Goal: Task Accomplishment & Management: Manage account settings

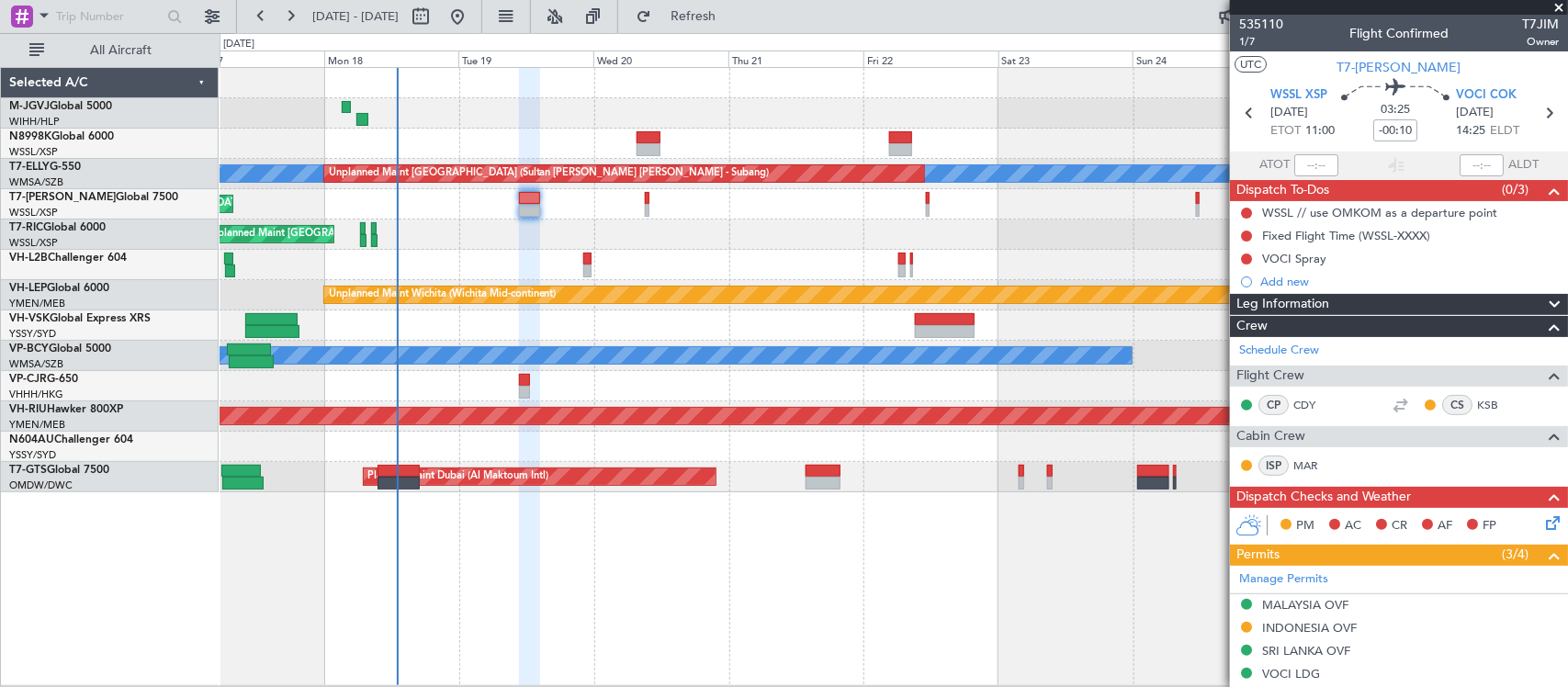
scroll to position [302, 0]
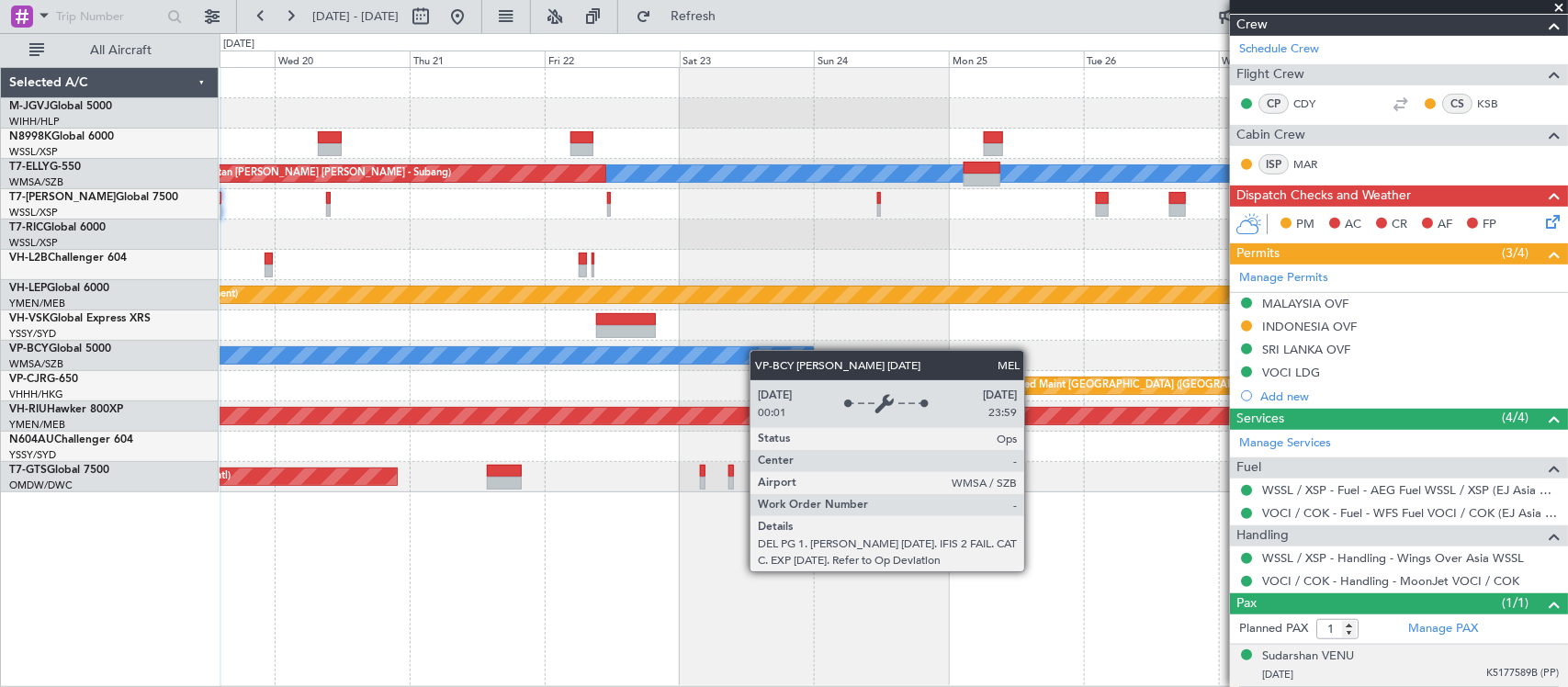
click at [554, 355] on div "Planned Maint [GEOGRAPHIC_DATA] (Seletar) [PERSON_NAME] Unplanned Maint [GEOGRA…" at bounding box center [893, 280] width 1347 height 424
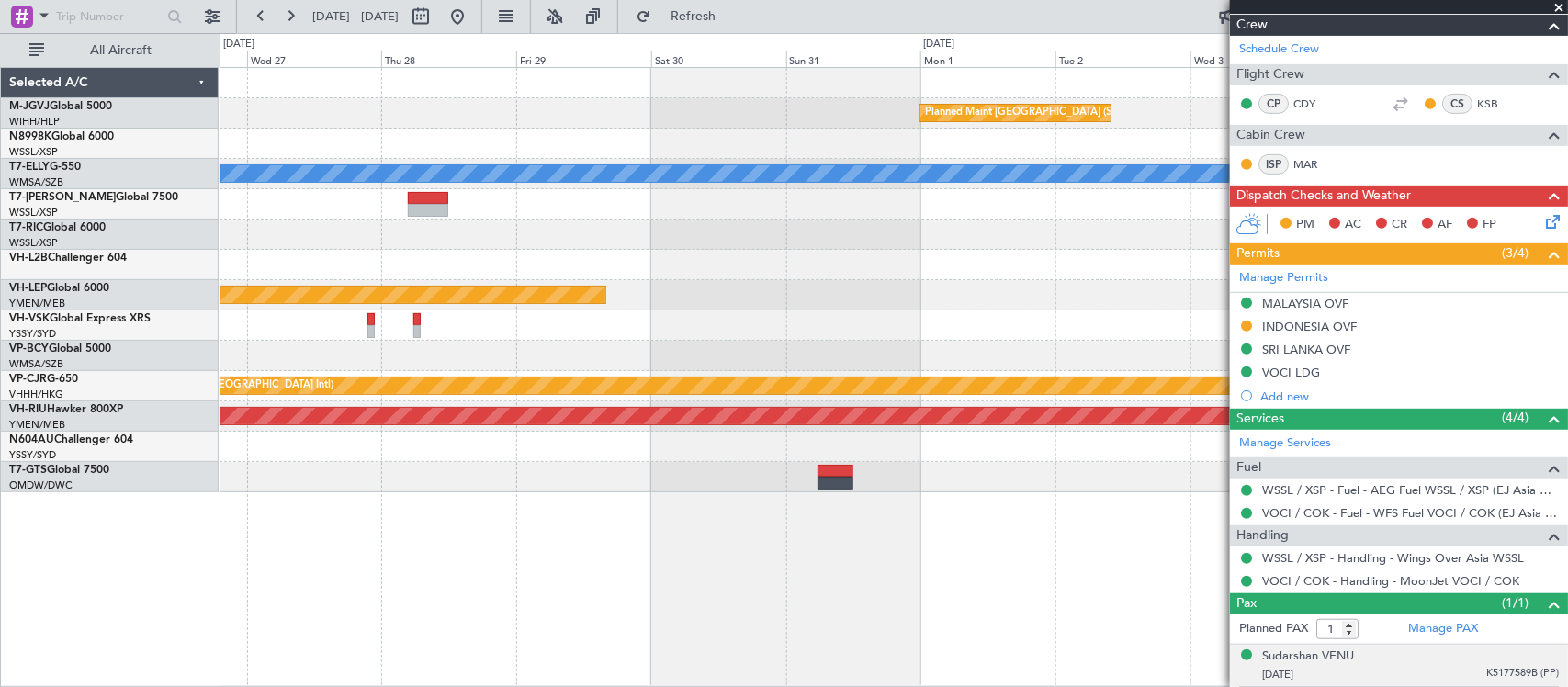
click at [603, 320] on div at bounding box center [893, 326] width 1347 height 30
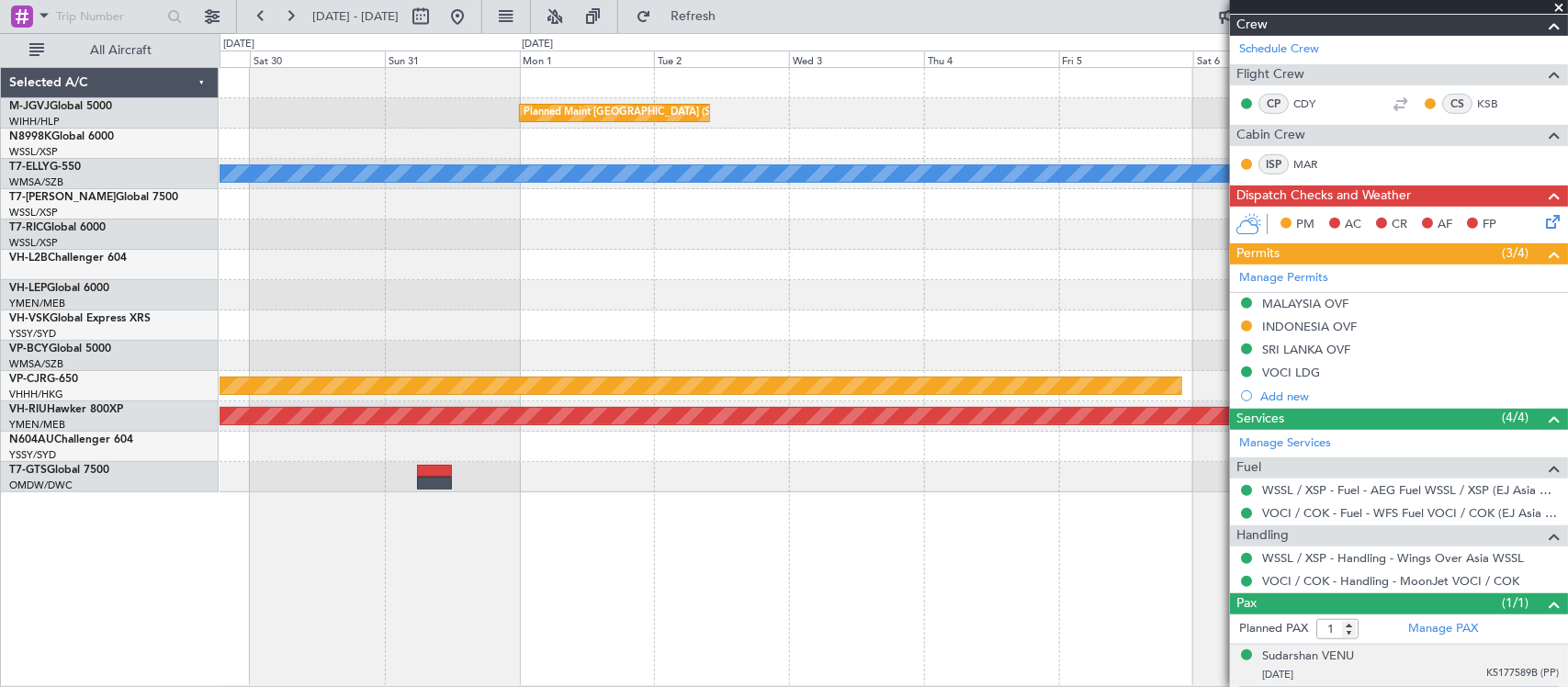
click at [534, 355] on div "Planned Maint [GEOGRAPHIC_DATA] (Seletar) [PERSON_NAME] Planned Maint [GEOGRAPH…" at bounding box center [893, 280] width 1347 height 424
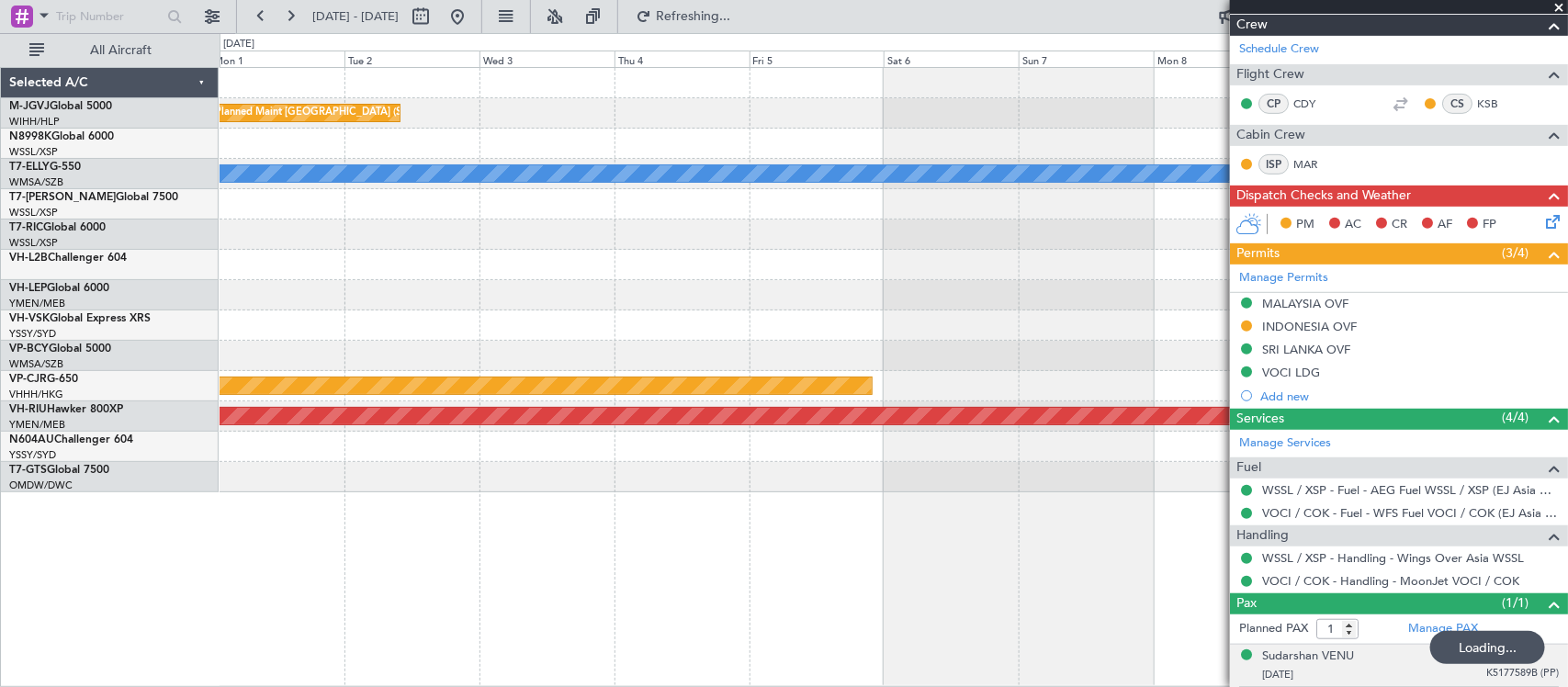
click at [570, 311] on div at bounding box center [893, 326] width 1347 height 30
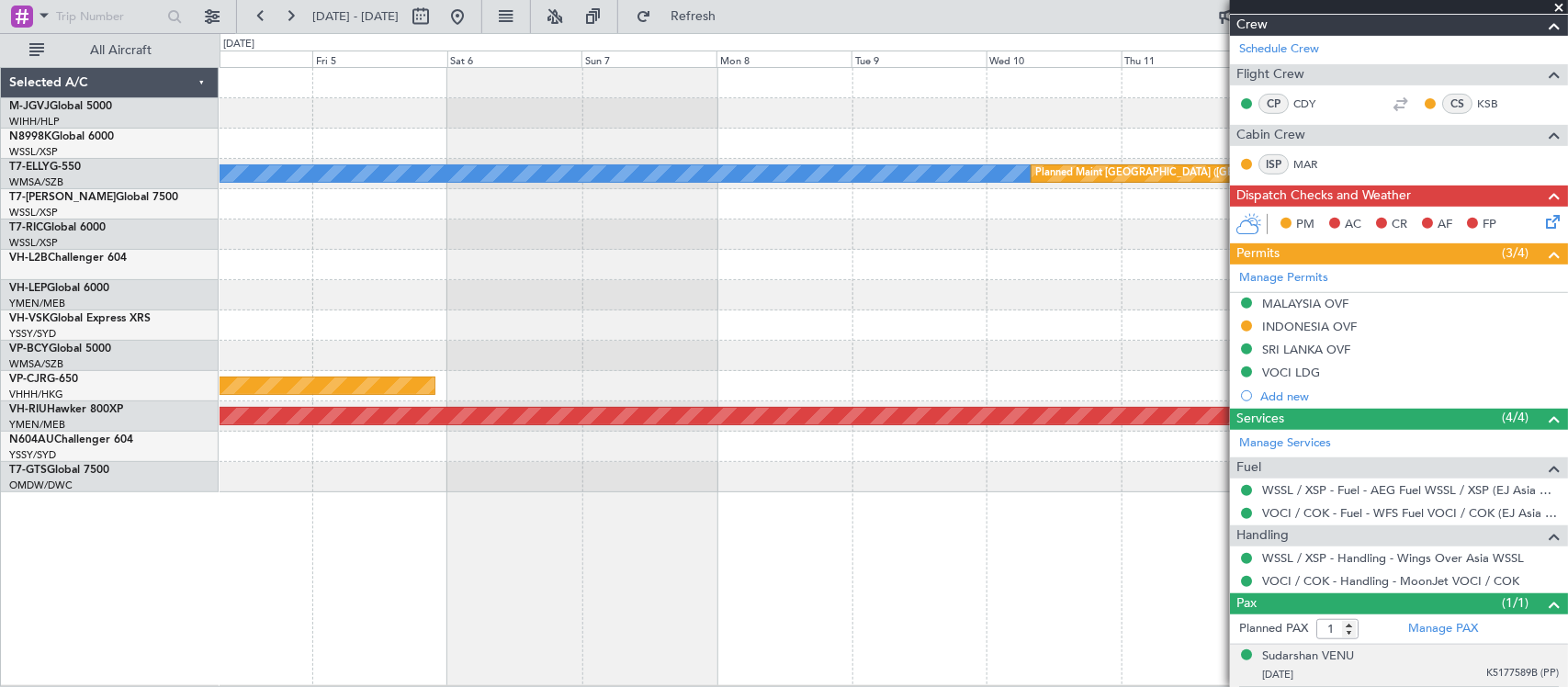
click at [948, 304] on div at bounding box center [893, 296] width 1347 height 30
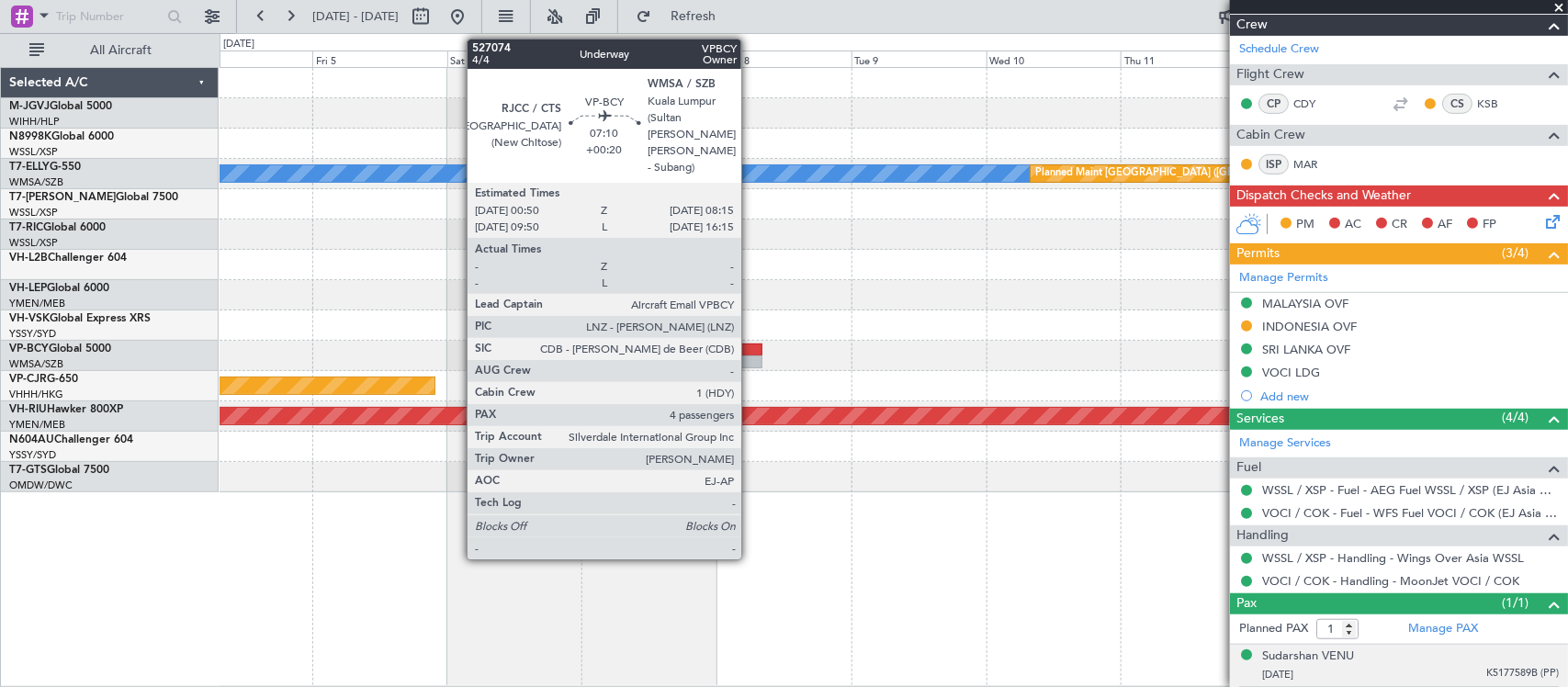
click at [751, 360] on div at bounding box center [741, 361] width 42 height 13
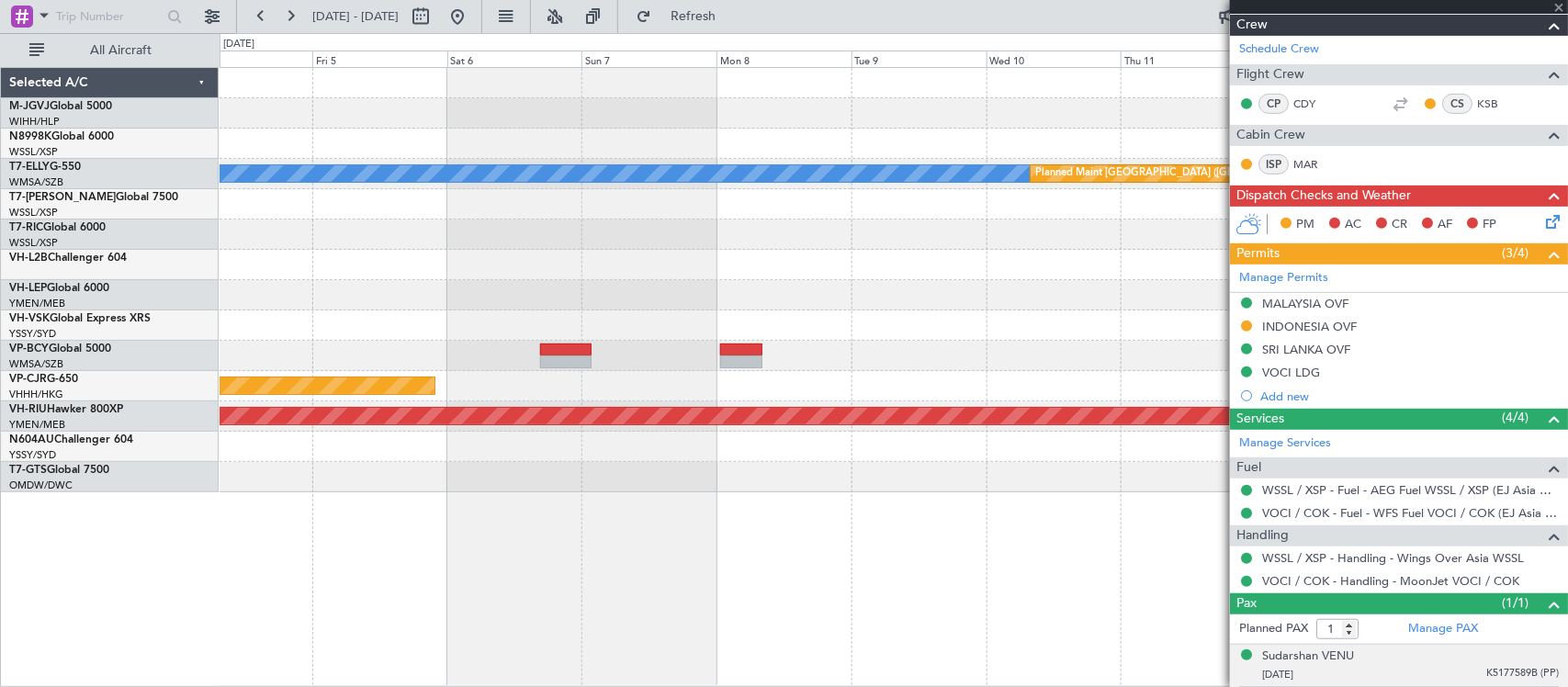
click at [558, 340] on div at bounding box center [893, 326] width 1347 height 30
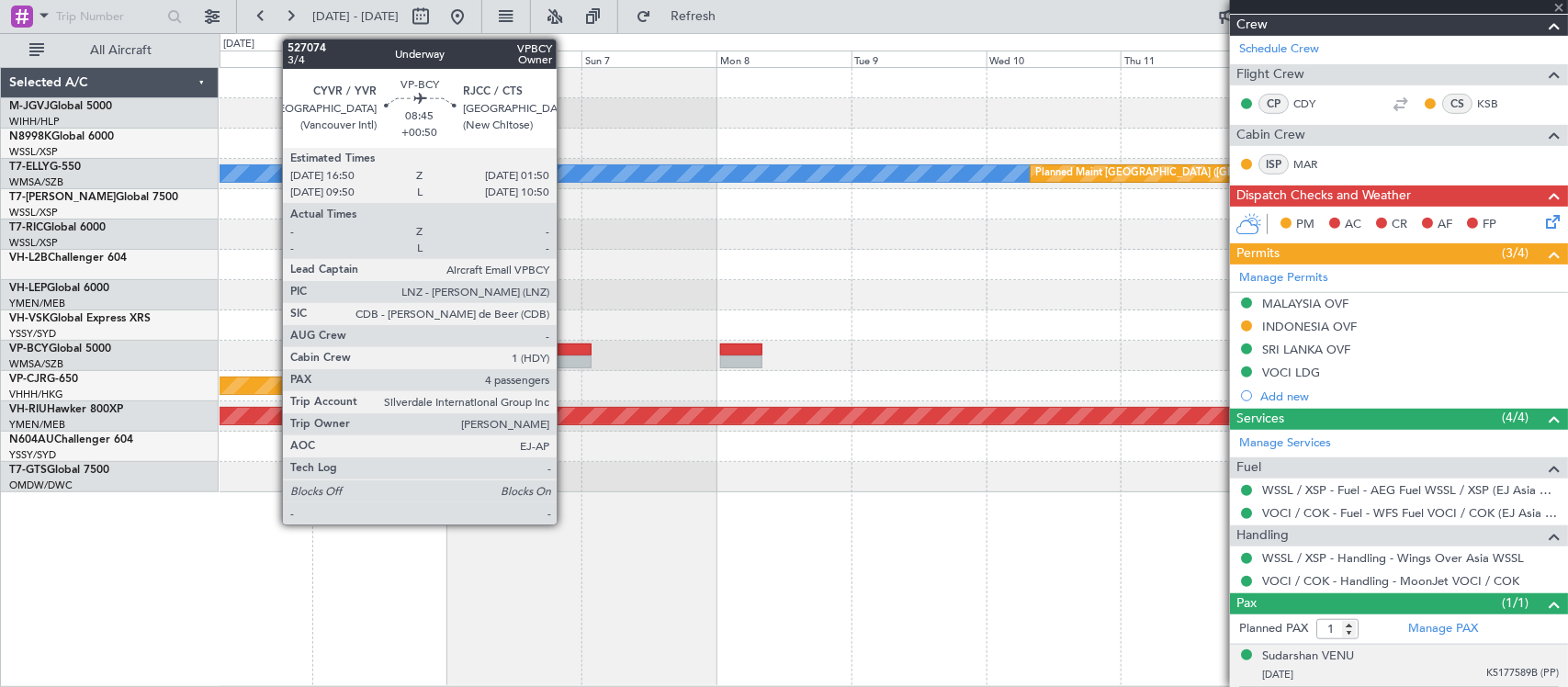
type input "+00:20"
type input "4"
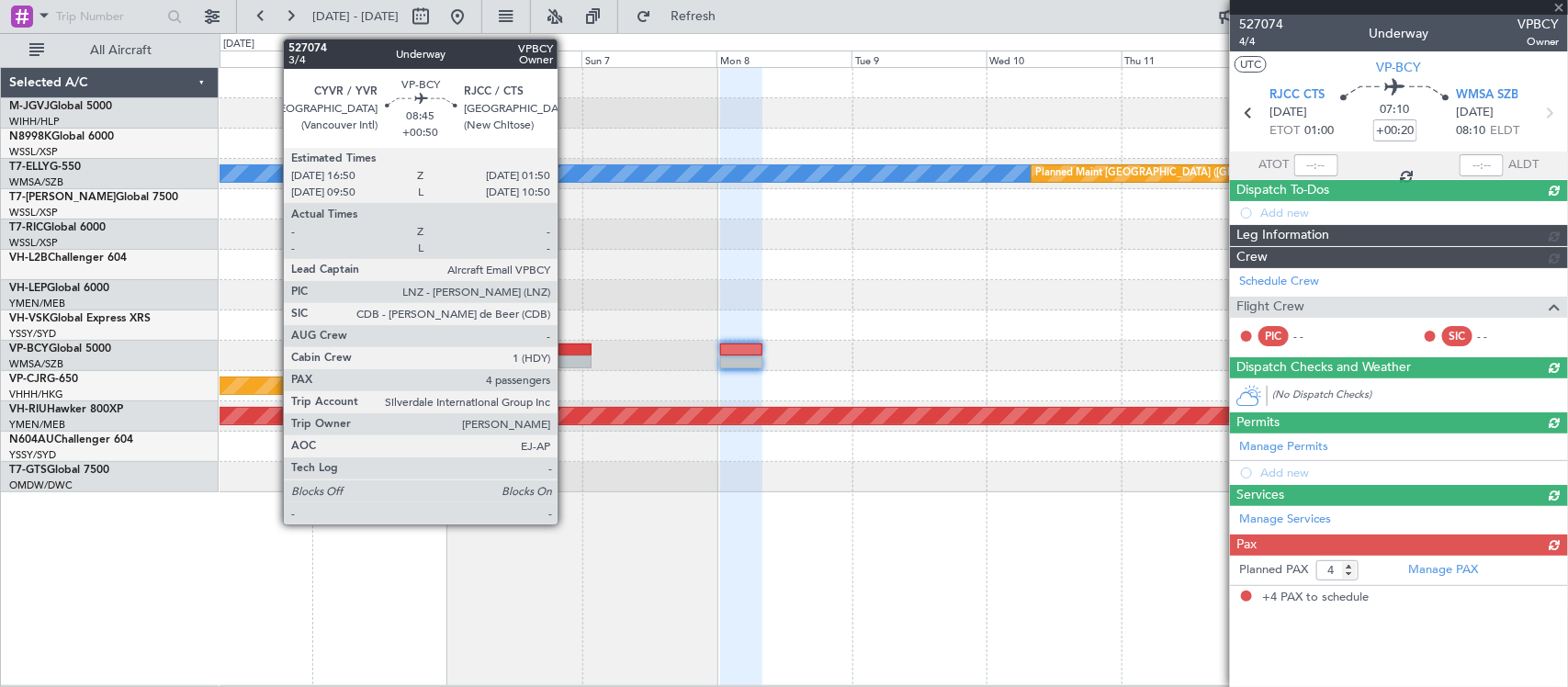
click at [567, 350] on div at bounding box center [567, 349] width 52 height 13
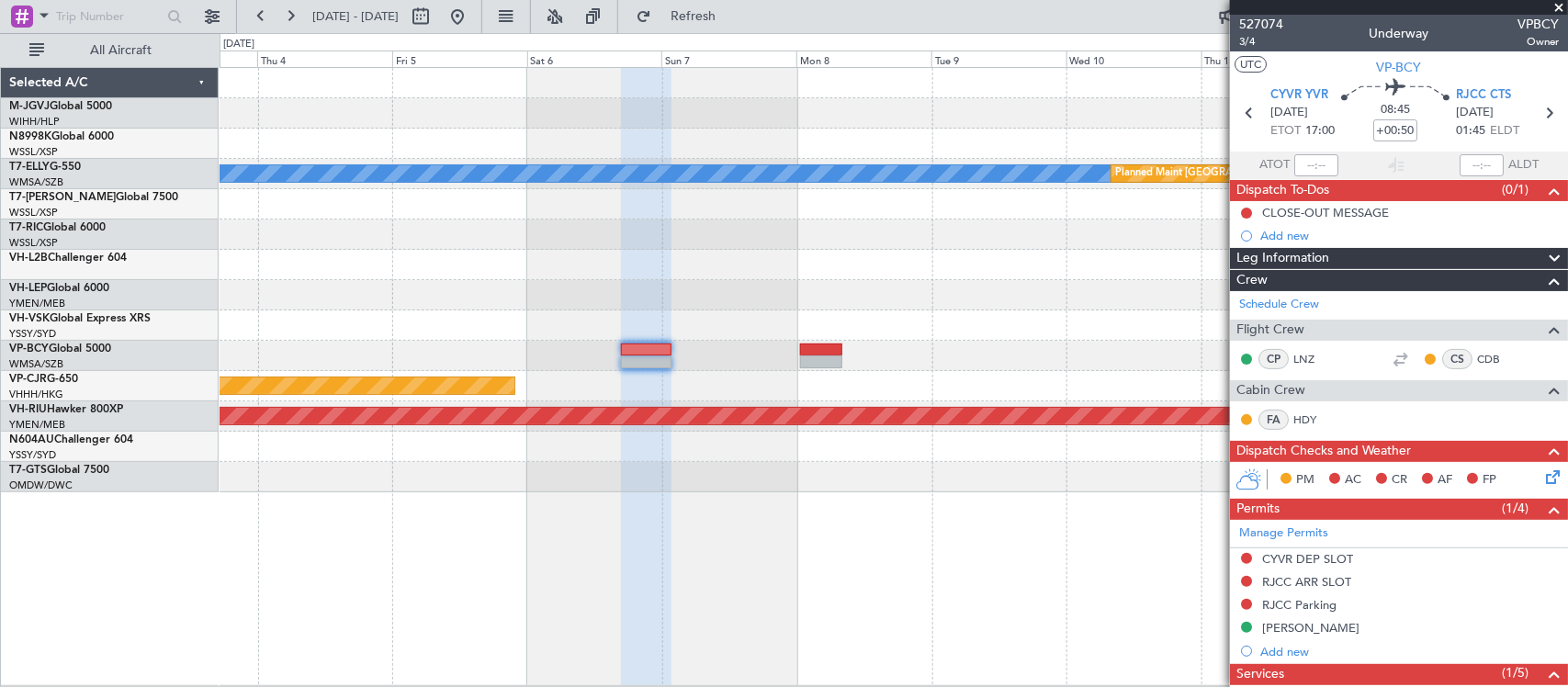
click at [574, 267] on div at bounding box center [893, 265] width 1347 height 30
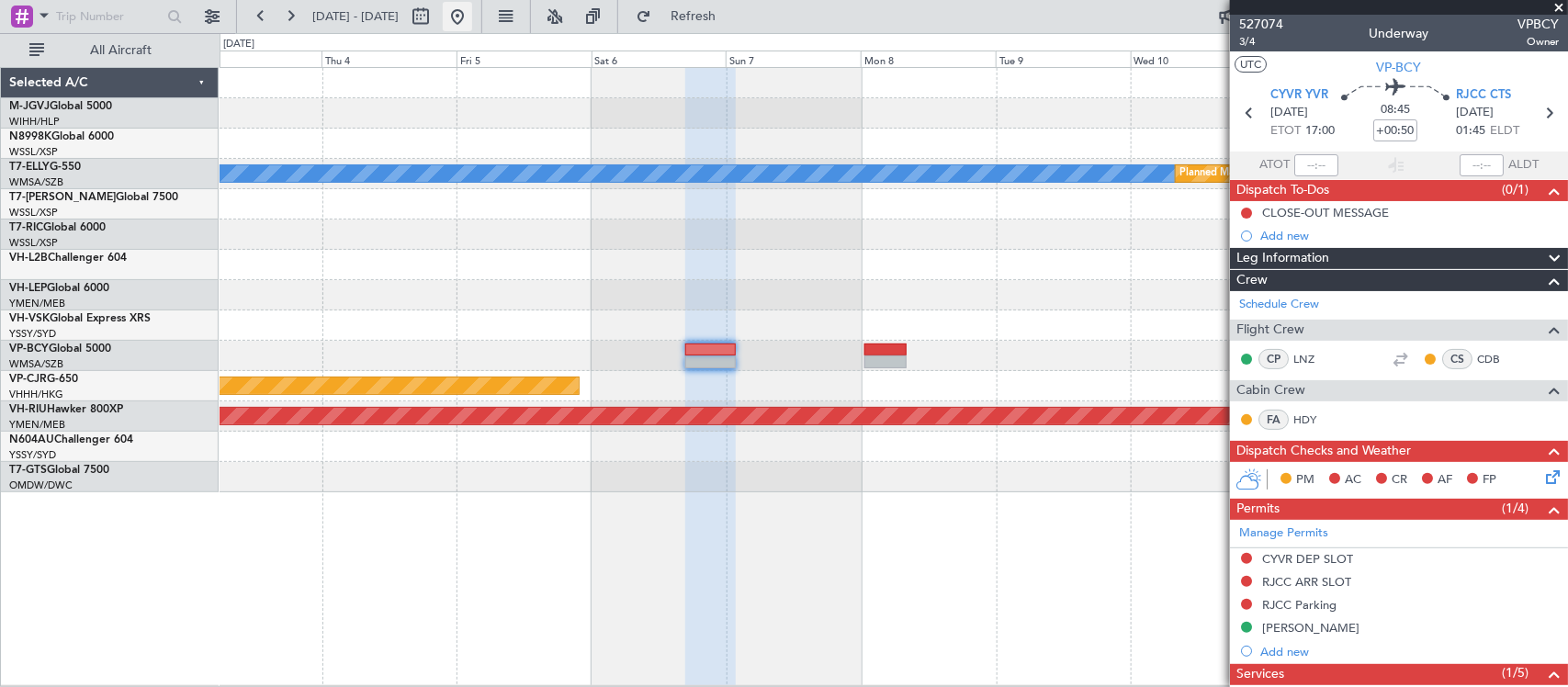
click at [472, 21] on button at bounding box center [457, 16] width 29 height 29
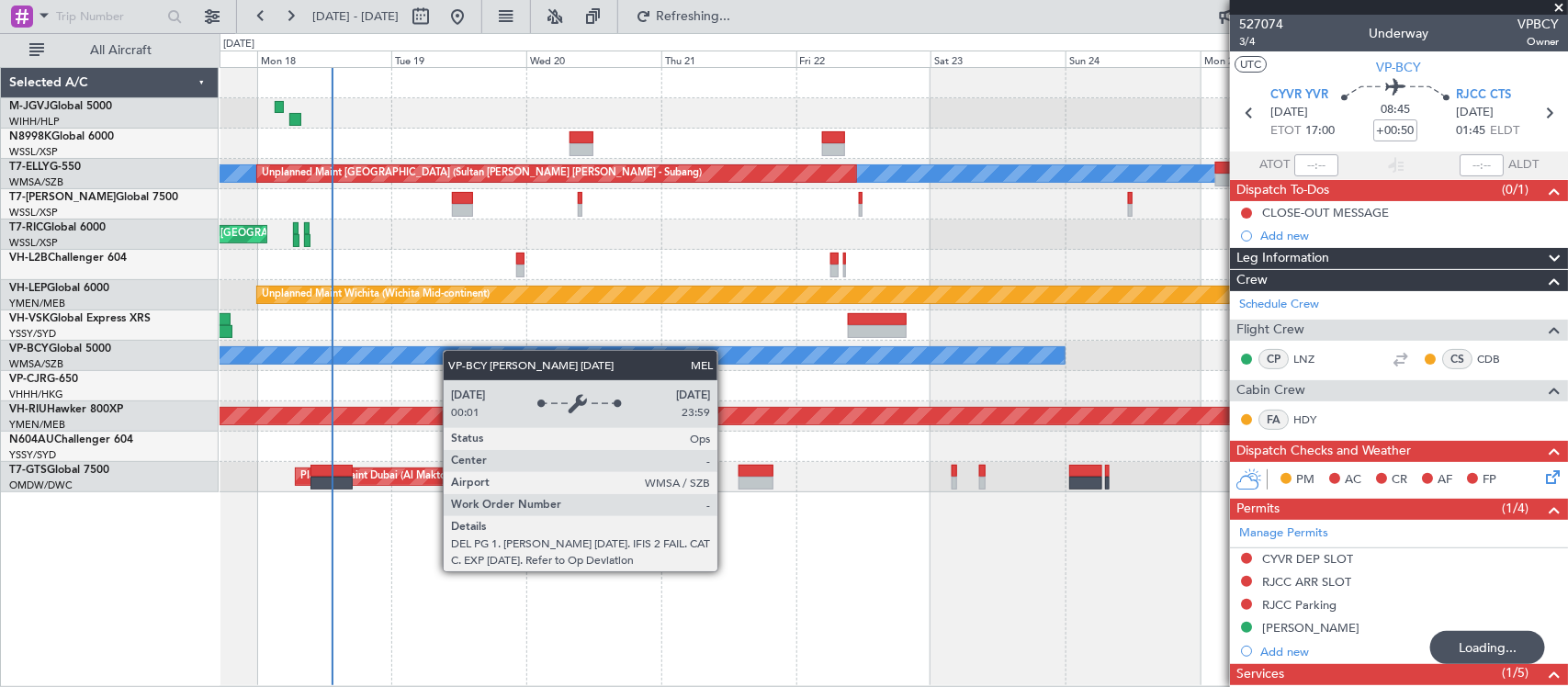
click at [278, 363] on div "Planned Maint [GEOGRAPHIC_DATA] (Seletar) [PERSON_NAME] Unplanned Maint [GEOGRA…" at bounding box center [893, 280] width 1347 height 424
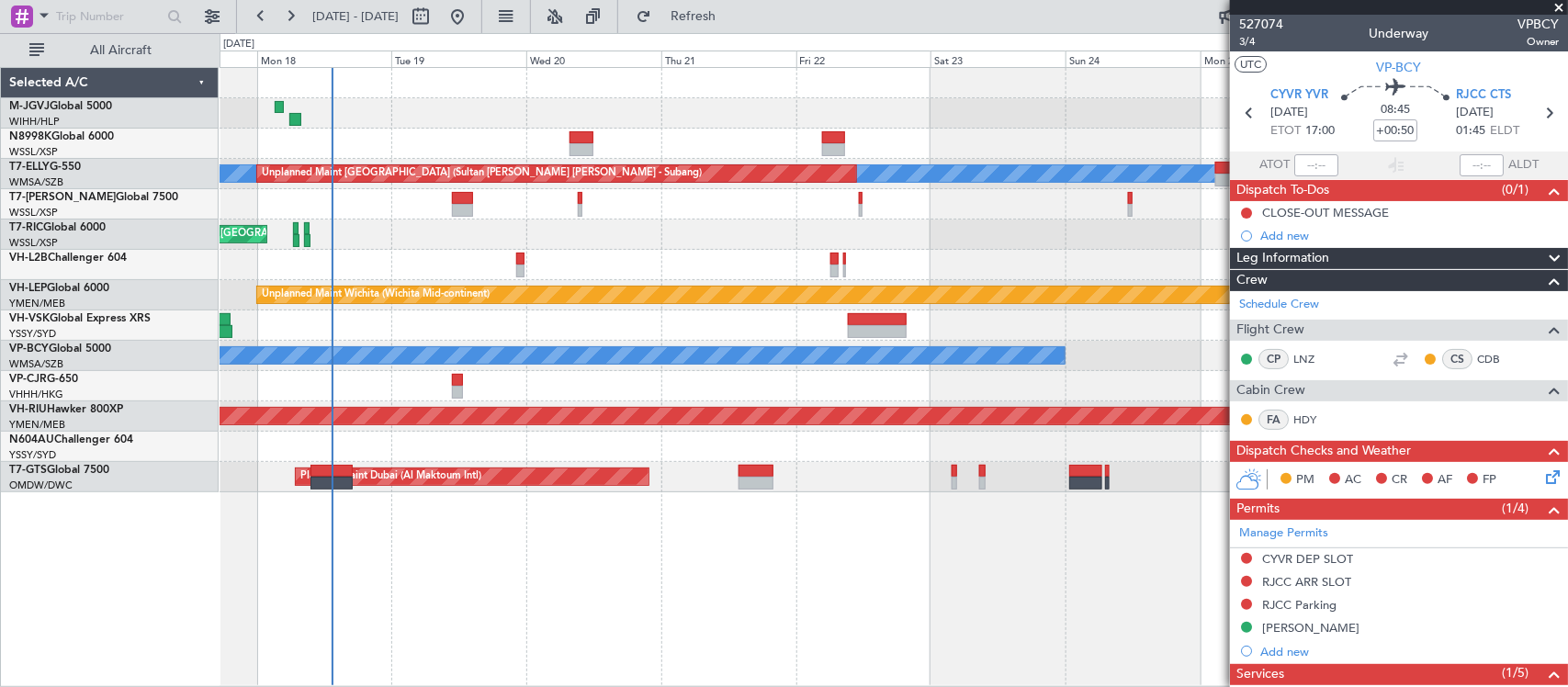
click at [659, 309] on div "Planned Maint [GEOGRAPHIC_DATA] (Seletar) [PERSON_NAME] Unplanned Maint [GEOGRA…" at bounding box center [893, 280] width 1347 height 424
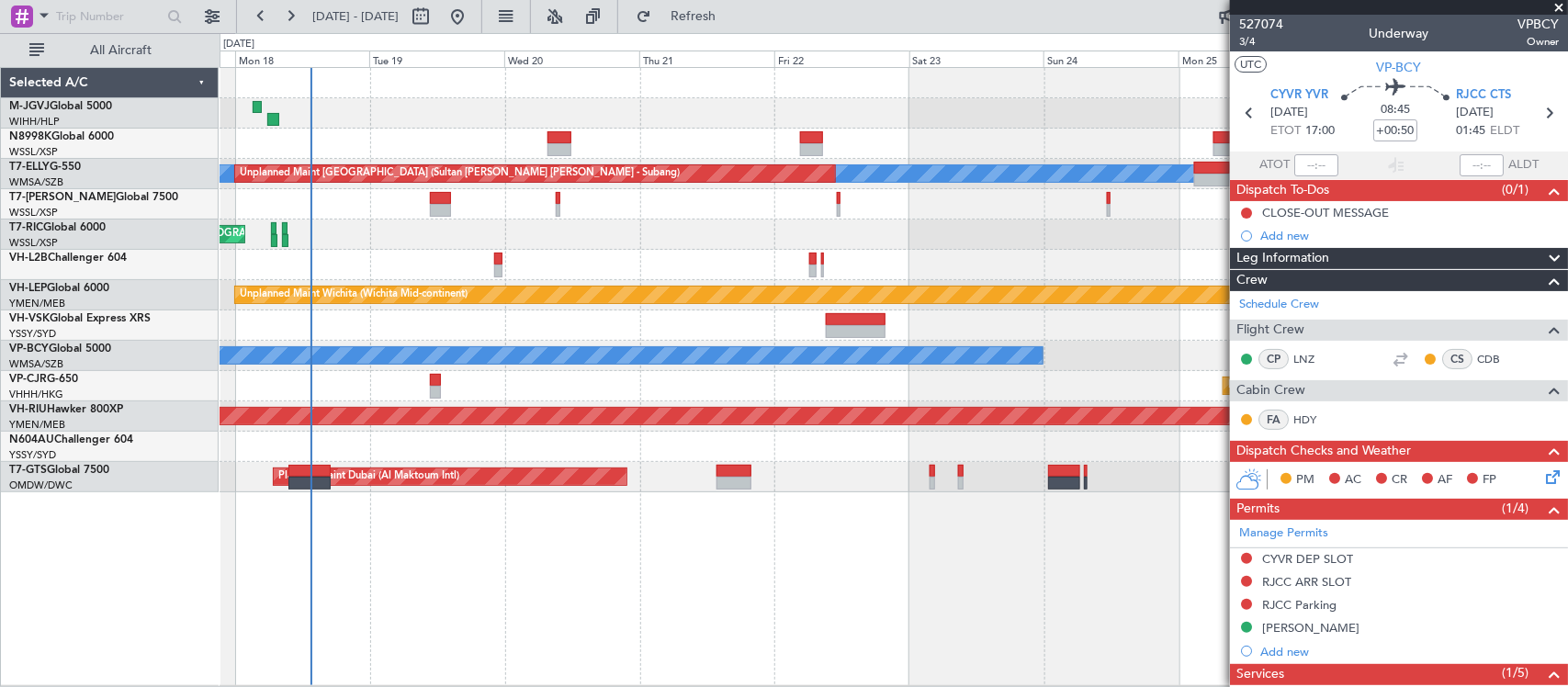
click at [772, 273] on div "Planned Maint [GEOGRAPHIC_DATA] (Seletar) [PERSON_NAME] Unplanned Maint [GEOGRA…" at bounding box center [893, 280] width 1347 height 424
click at [774, 279] on div at bounding box center [893, 265] width 1347 height 30
click at [915, 264] on div at bounding box center [893, 265] width 1347 height 30
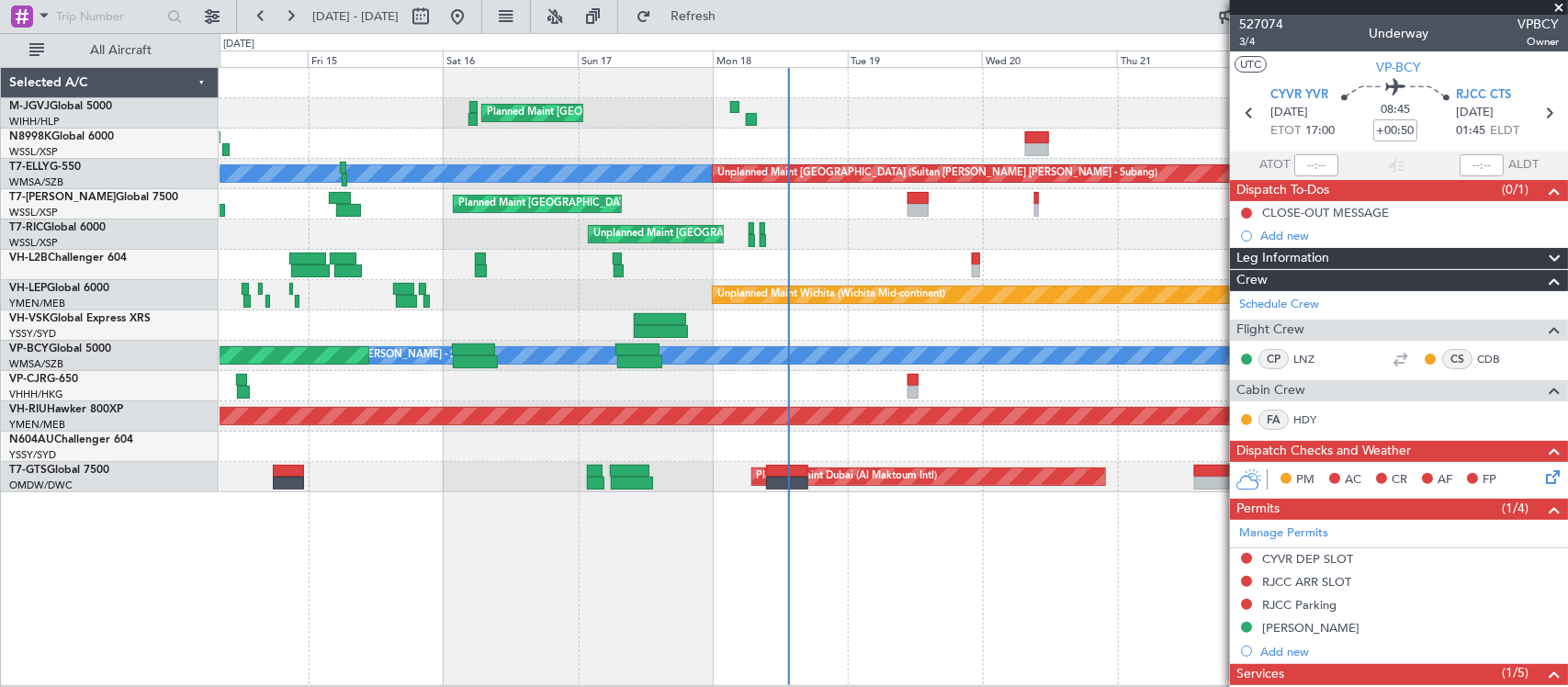
click at [861, 271] on div at bounding box center [893, 265] width 1347 height 30
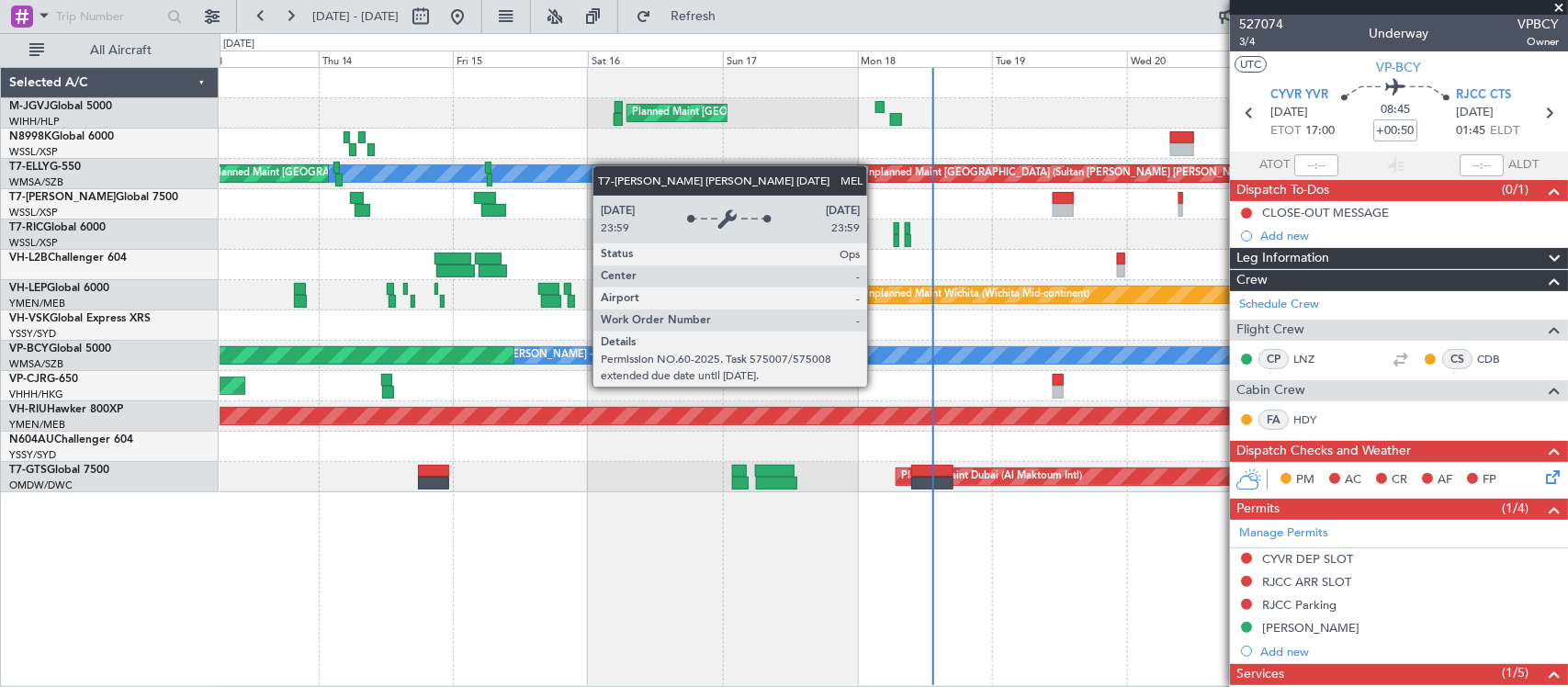
click at [510, 172] on div "Planned Maint [GEOGRAPHIC_DATA] (Seletar) [PERSON_NAME] Unplanned Maint [GEOGRA…" at bounding box center [893, 280] width 1347 height 424
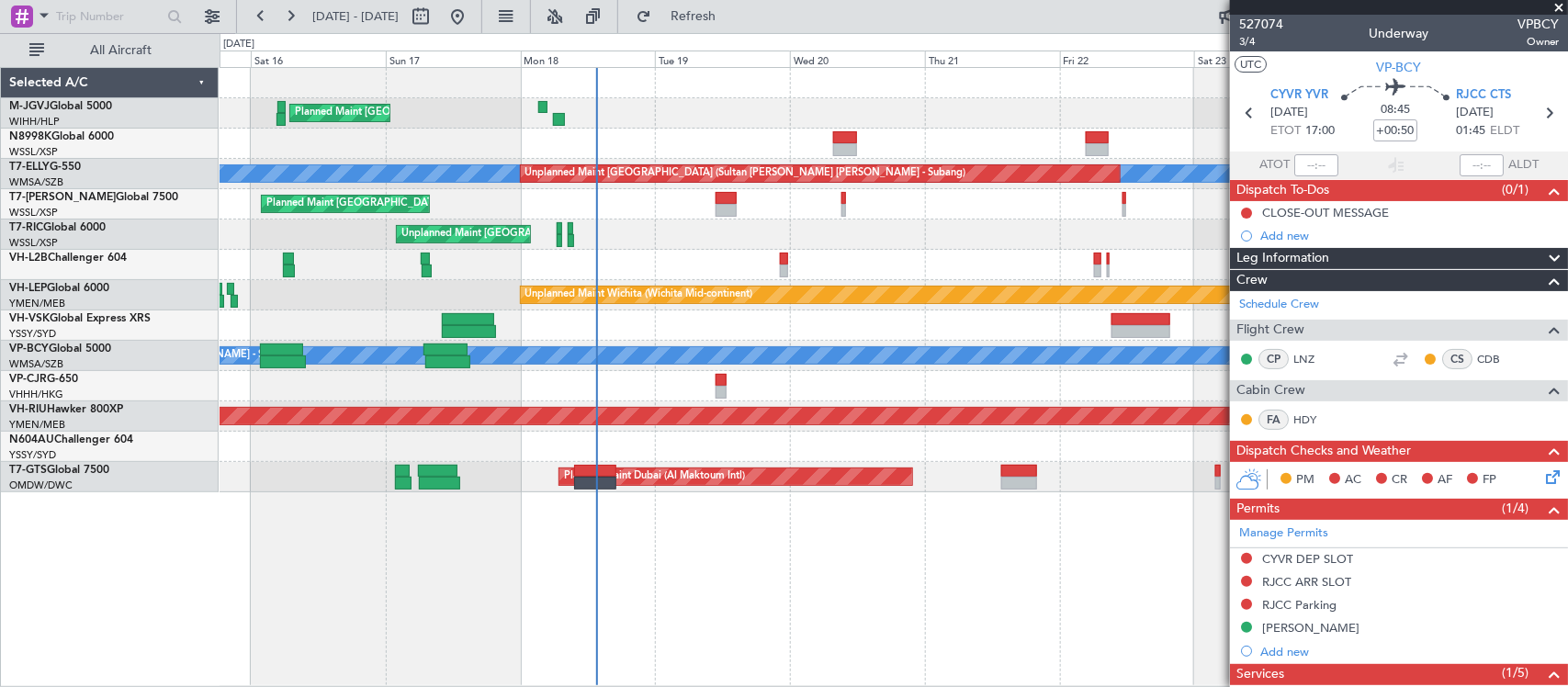
click at [822, 443] on div at bounding box center [893, 446] width 1347 height 30
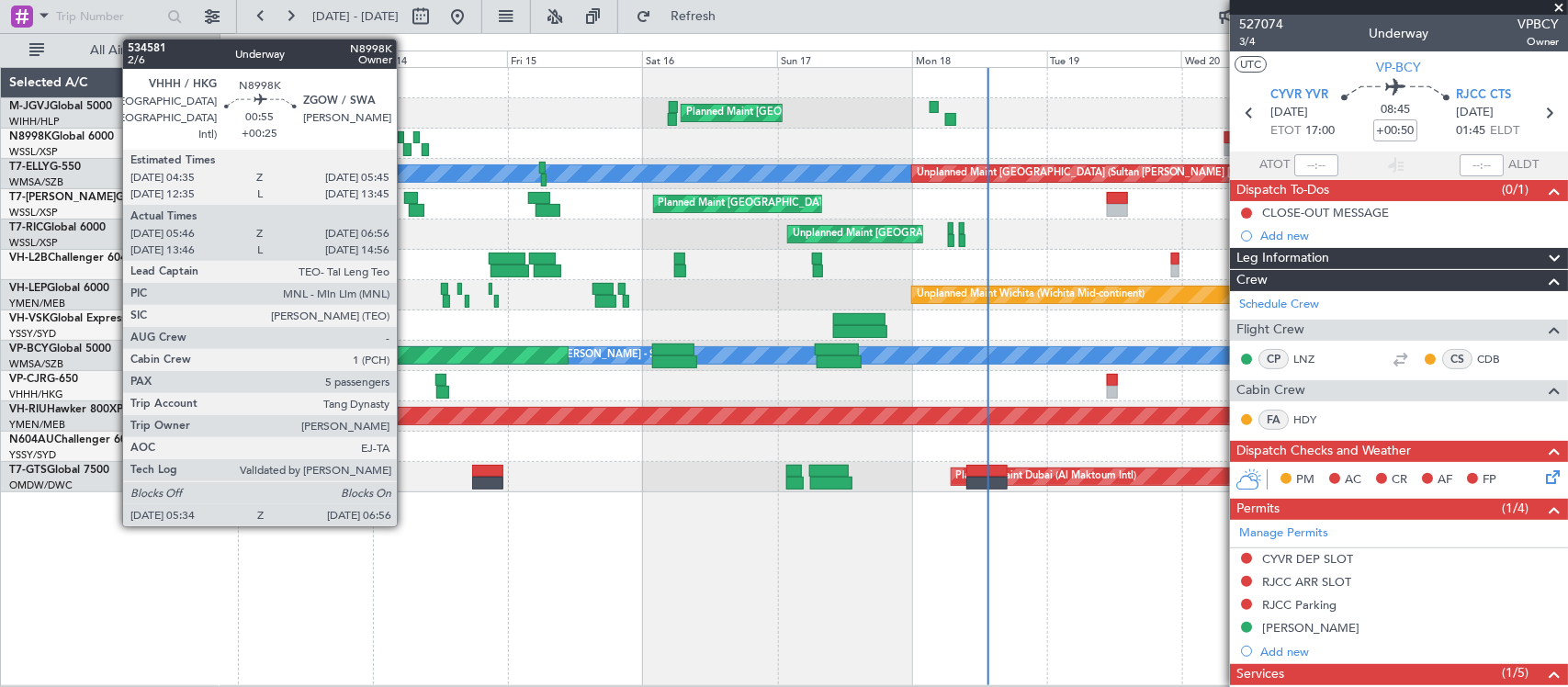
click at [406, 149] on div at bounding box center [407, 150] width 8 height 13
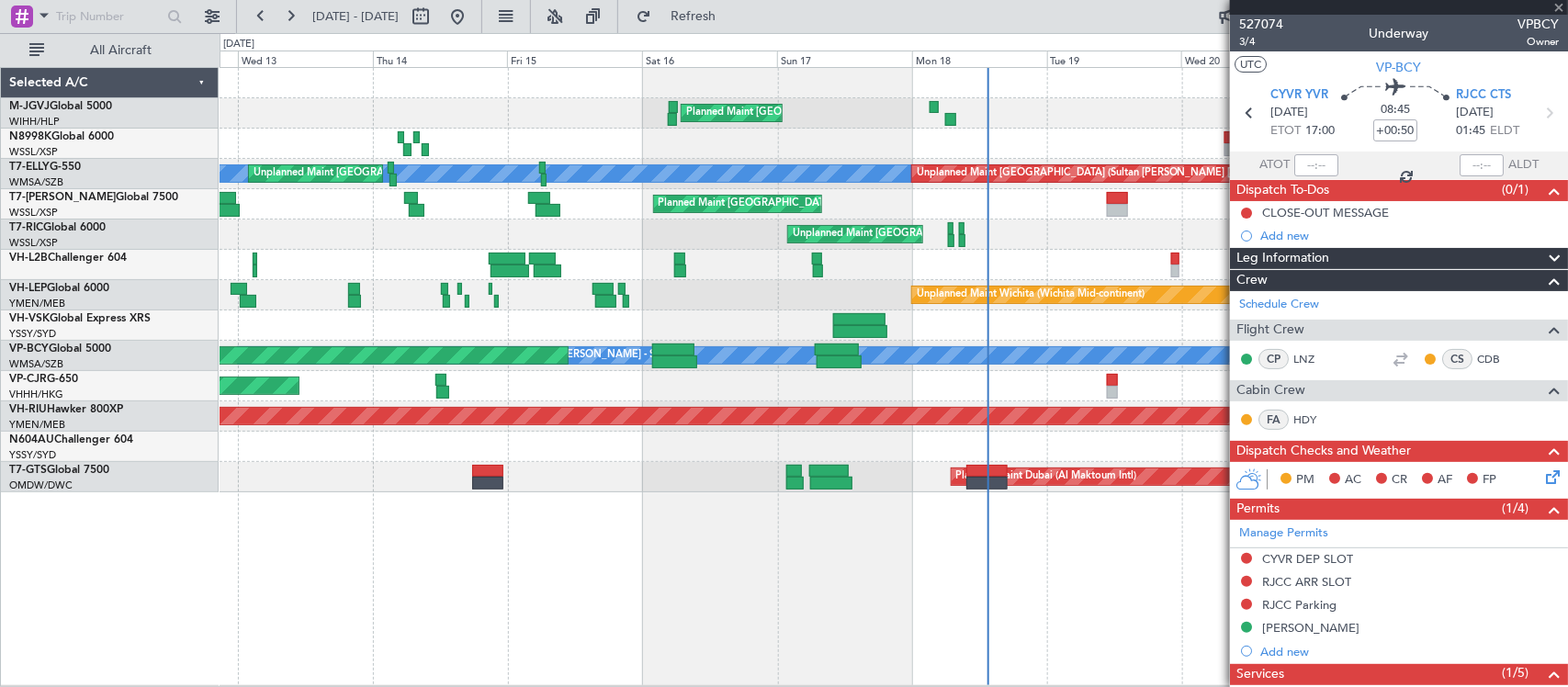
type input "+00:25"
type input "05:56"
type input "06:51"
type input "5"
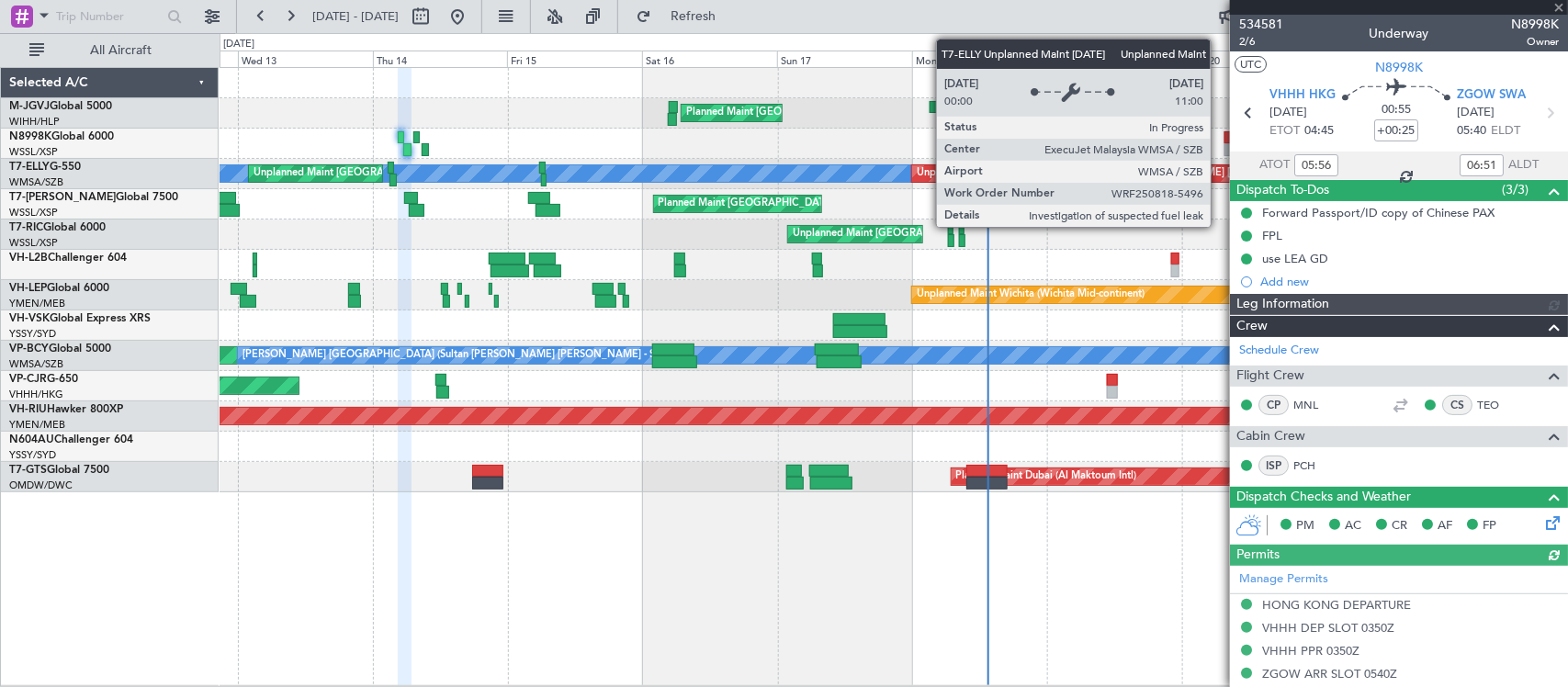
type input "[PERSON_NAME] (KYA)"
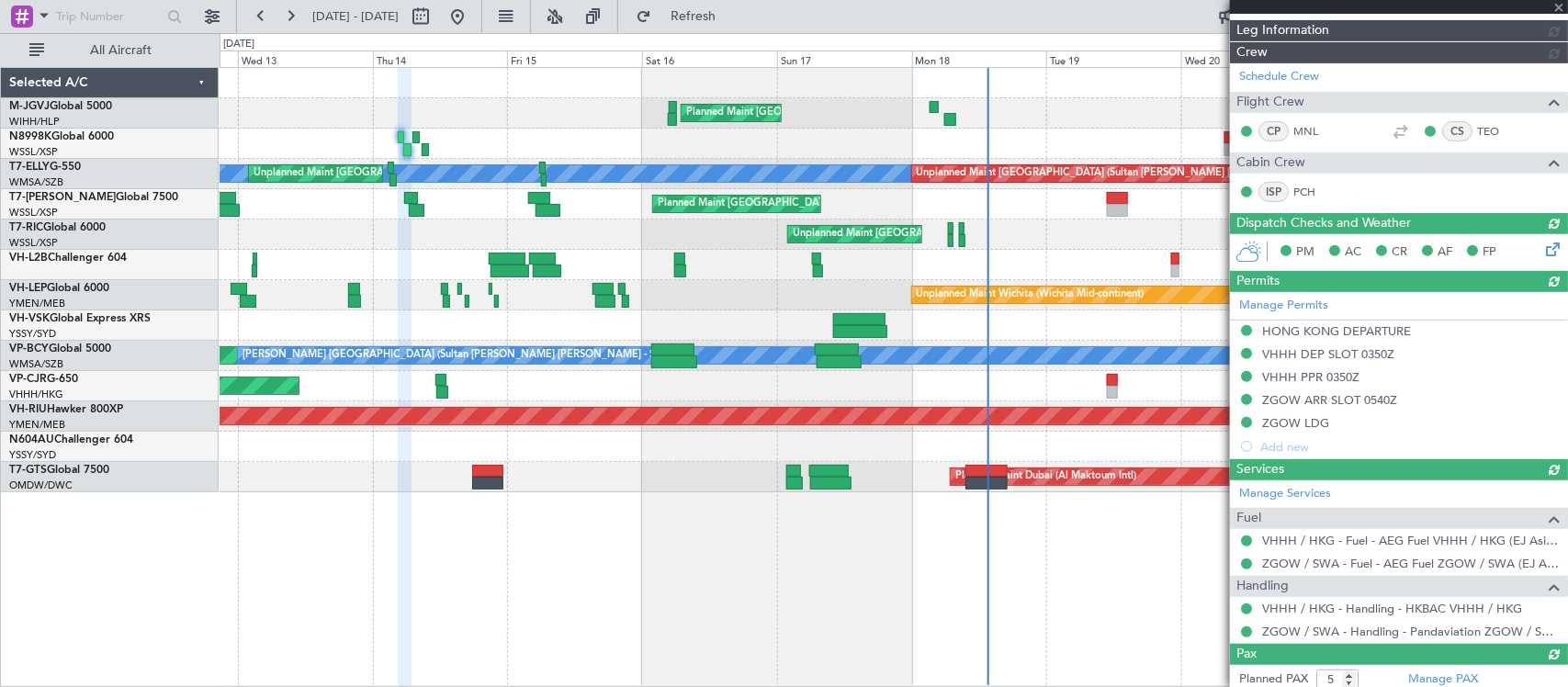
scroll to position [489, 0]
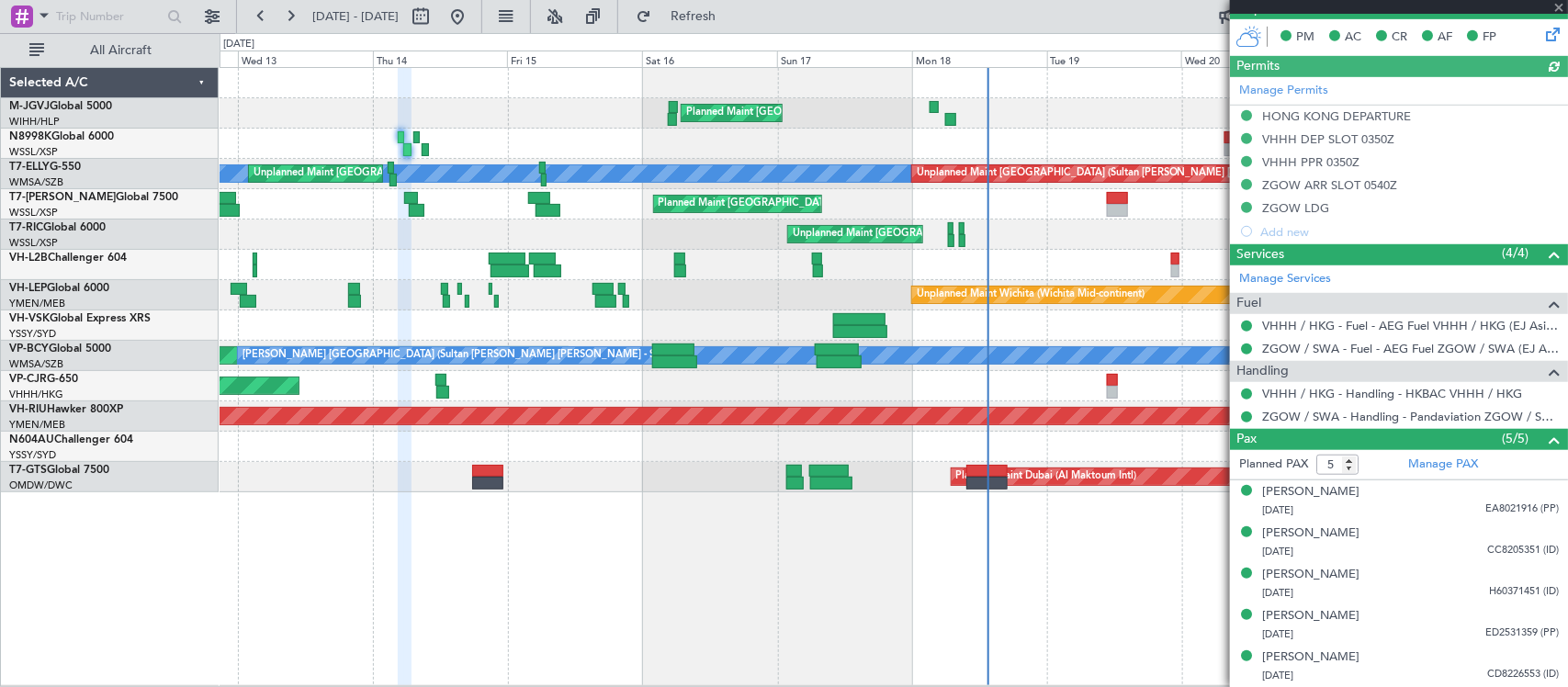
type input "[PERSON_NAME] (KYA)"
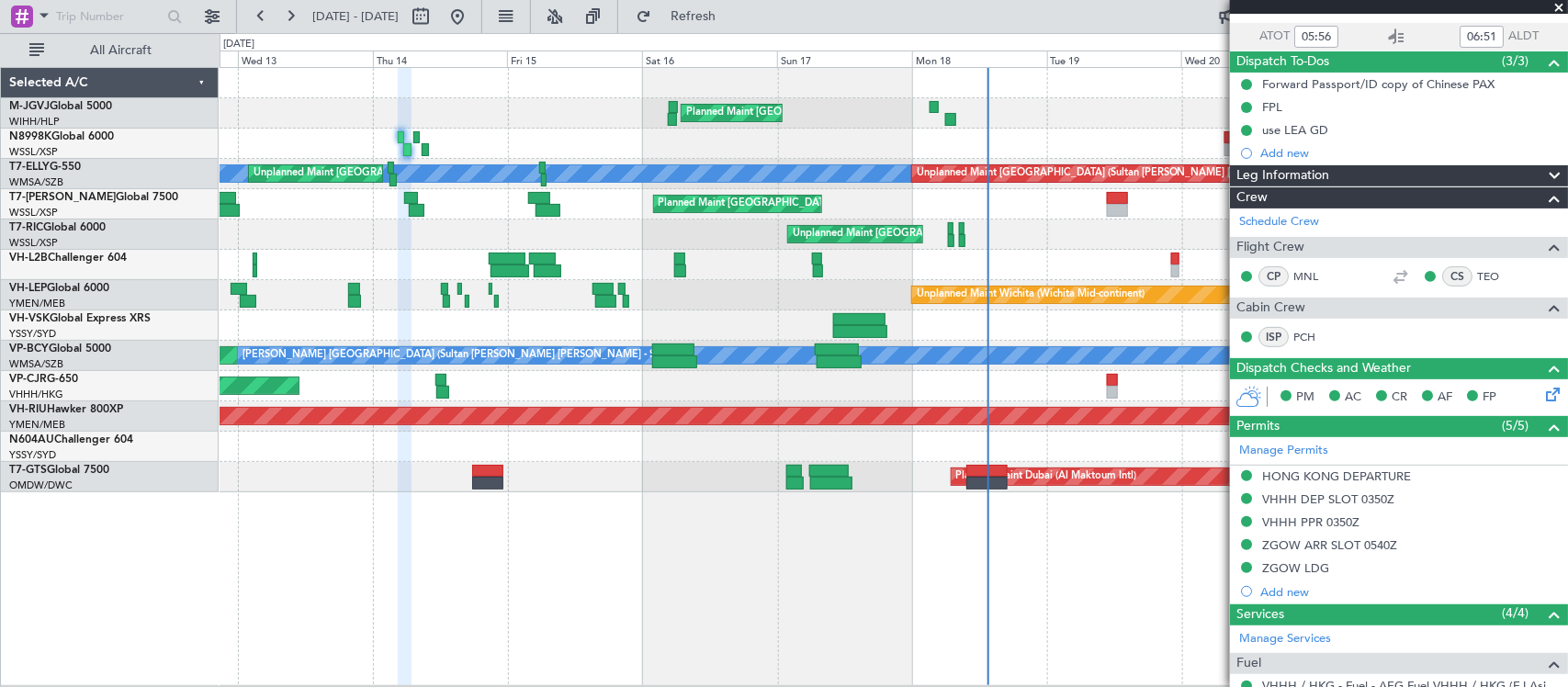
scroll to position [0, 0]
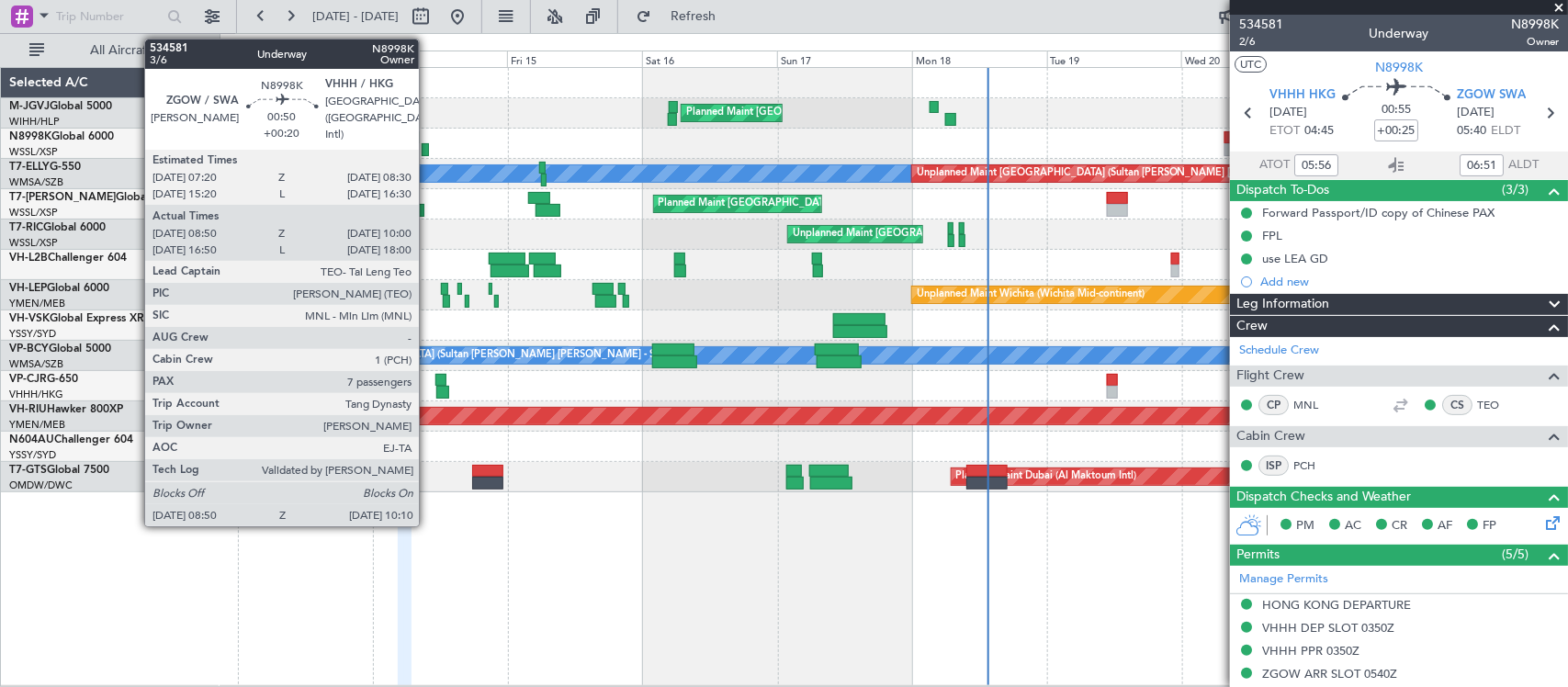
click at [428, 149] on div at bounding box center [425, 150] width 8 height 13
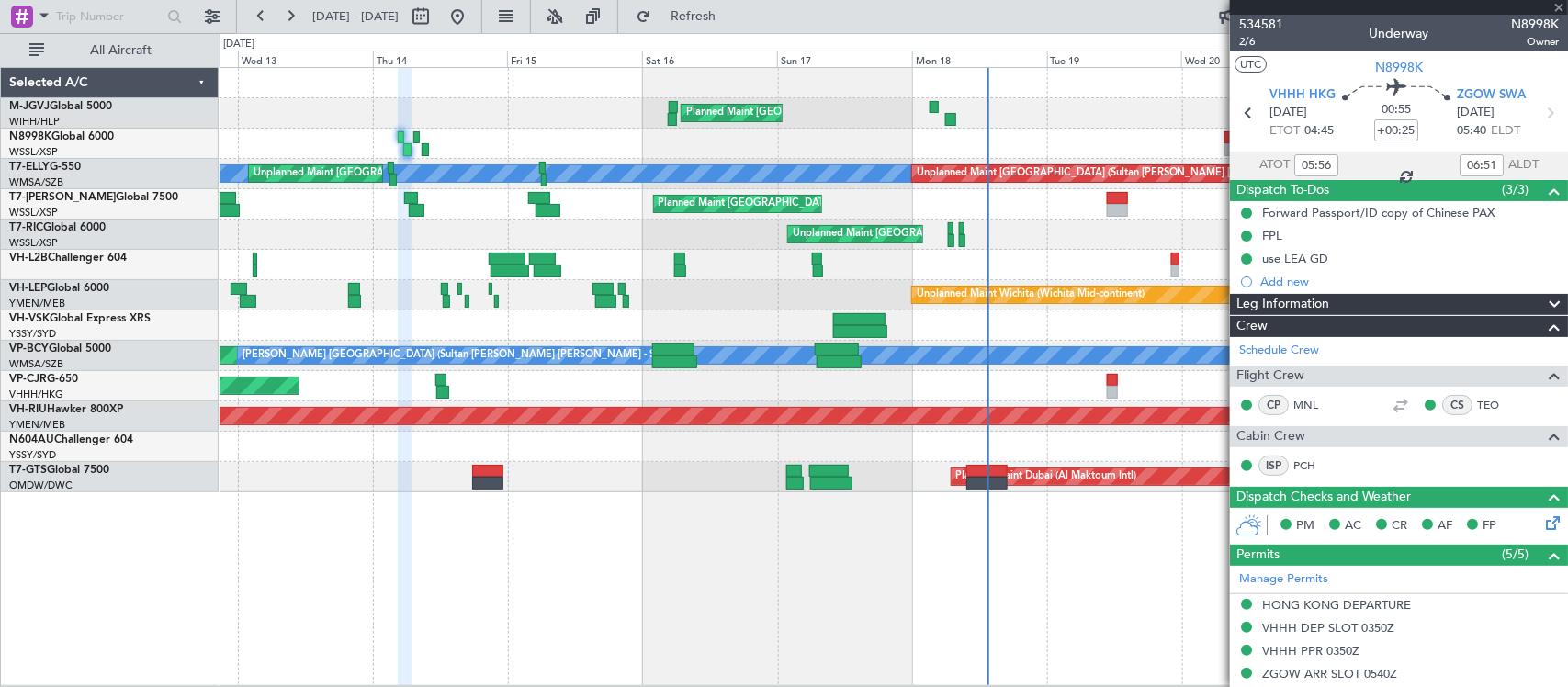
type input "+00:20"
type input "09:00"
type input "09:50"
type input "7"
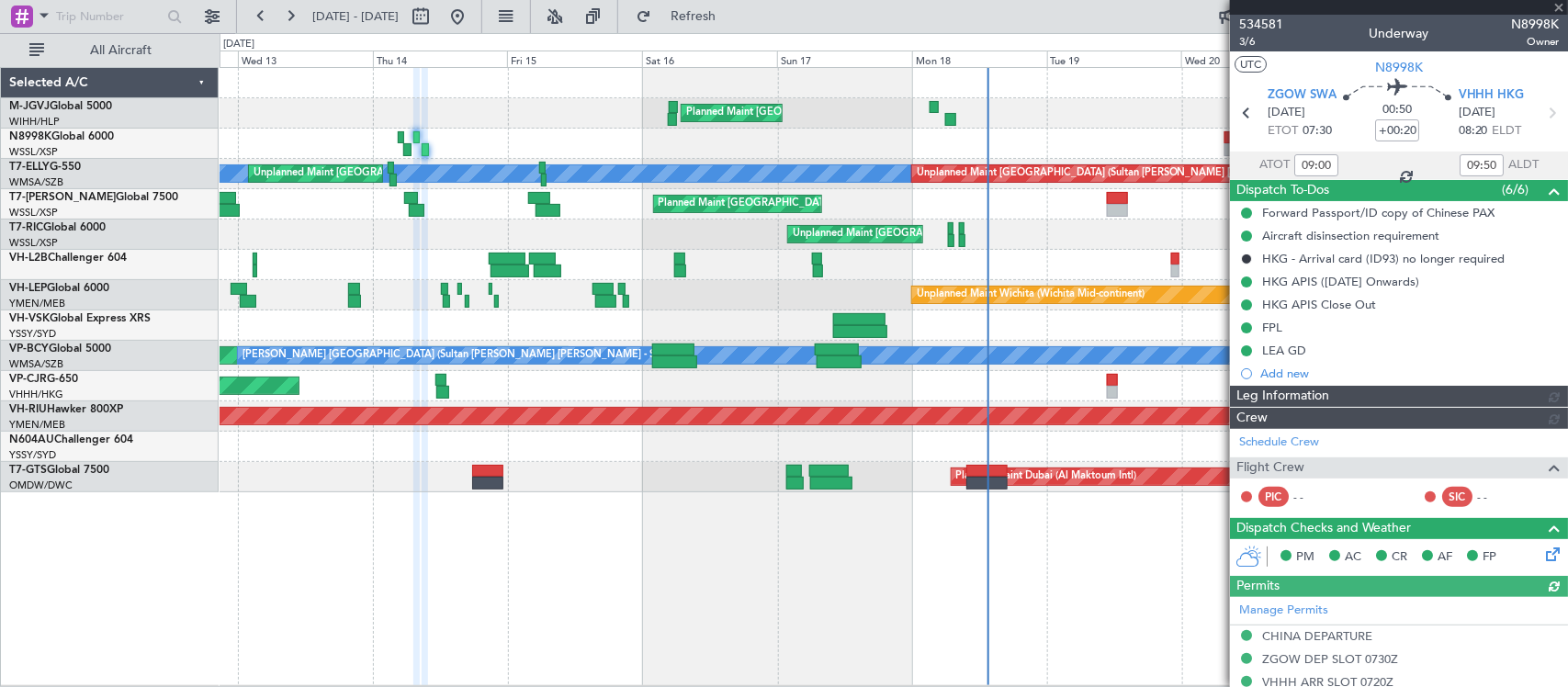
type input "[PERSON_NAME] (KYA)"
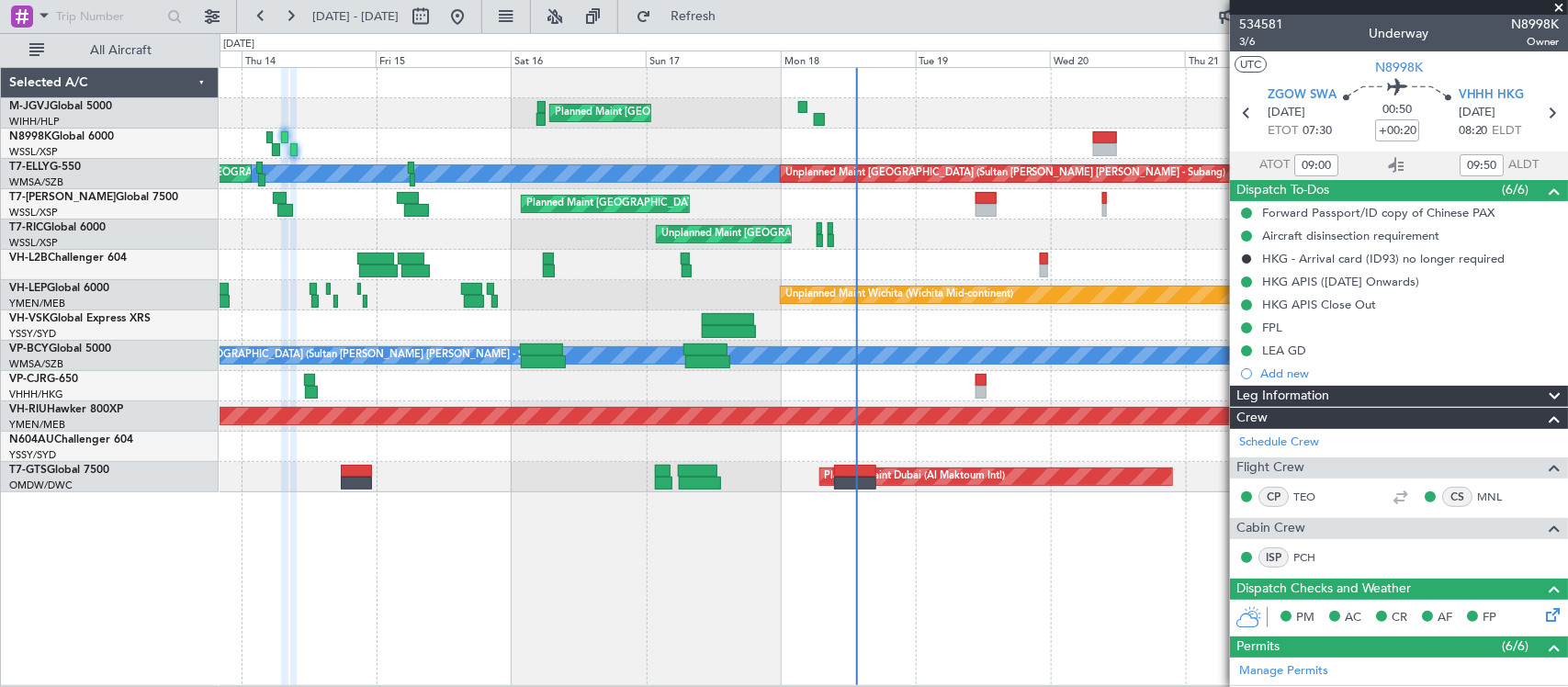
click at [607, 282] on div "Planned Maint [GEOGRAPHIC_DATA] (Seletar) [PERSON_NAME] Unplanned Maint [GEOGRA…" at bounding box center [893, 280] width 1347 height 424
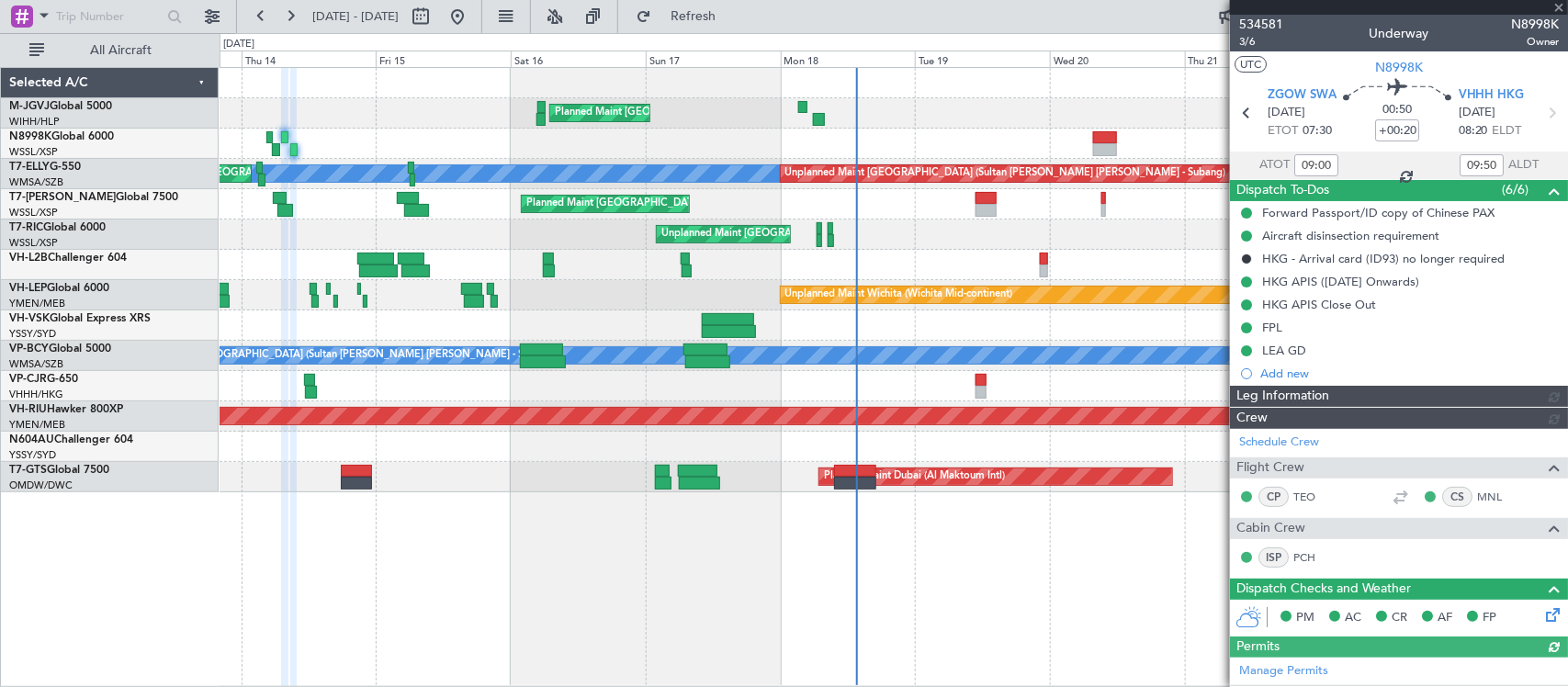
type input "[PERSON_NAME] (KYA)"
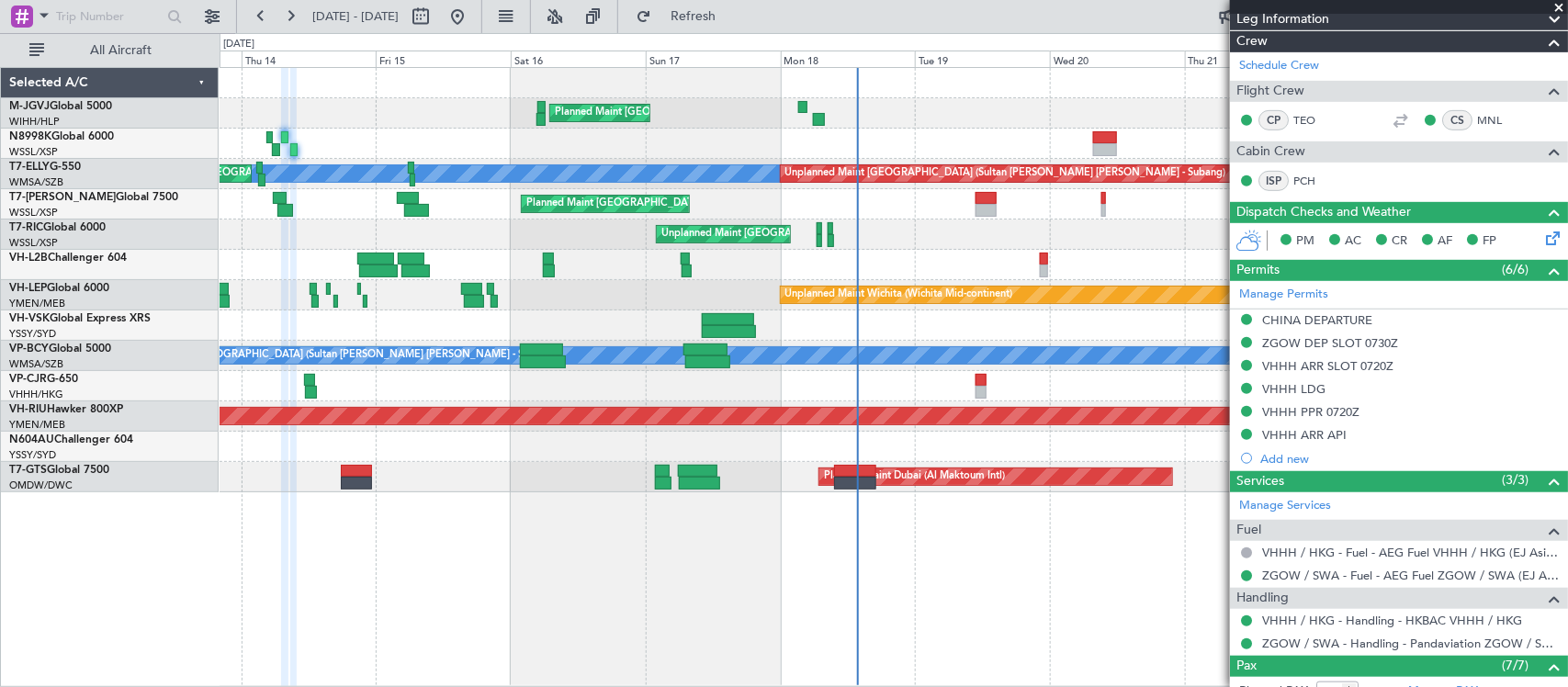
scroll to position [574, 0]
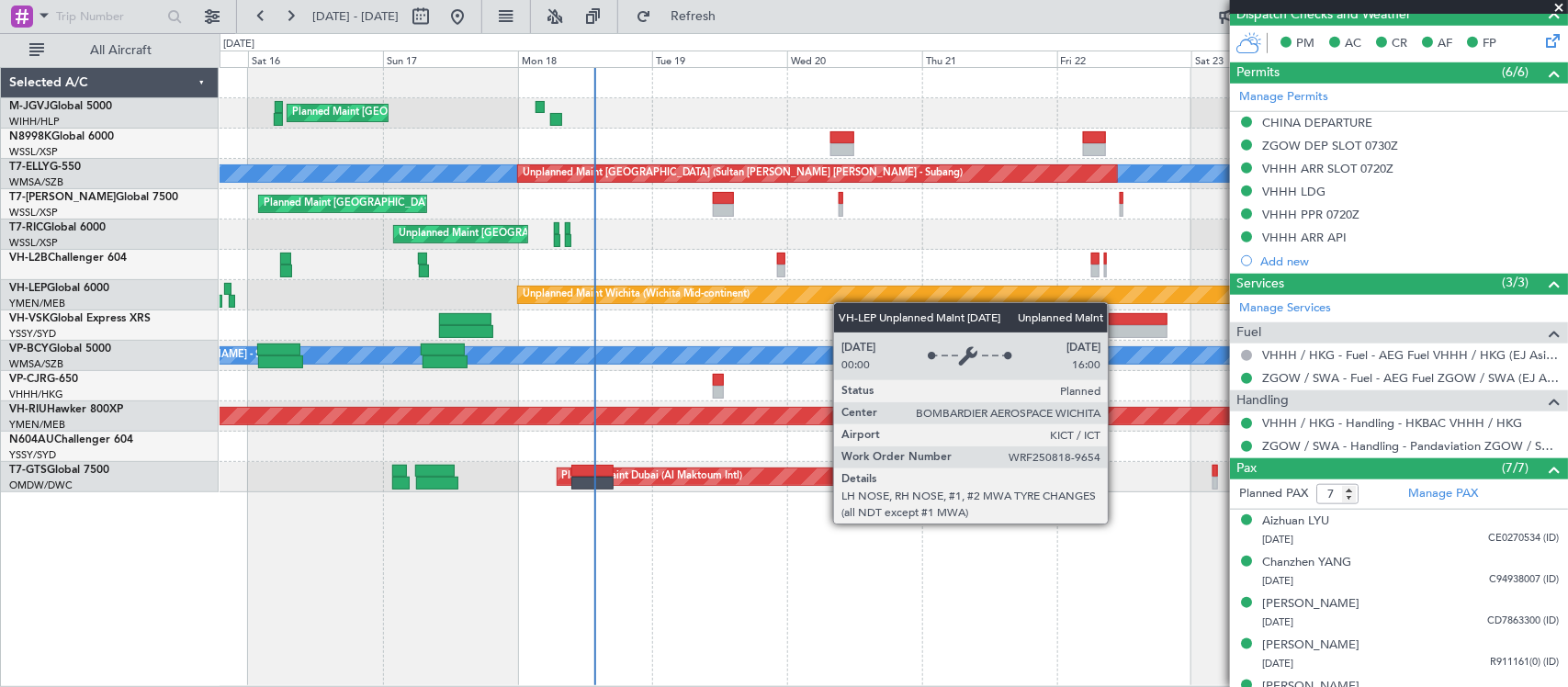
click at [826, 301] on div "Planned Maint [GEOGRAPHIC_DATA] (Seletar) [PERSON_NAME] Unplanned Maint [GEOGRA…" at bounding box center [893, 280] width 1347 height 424
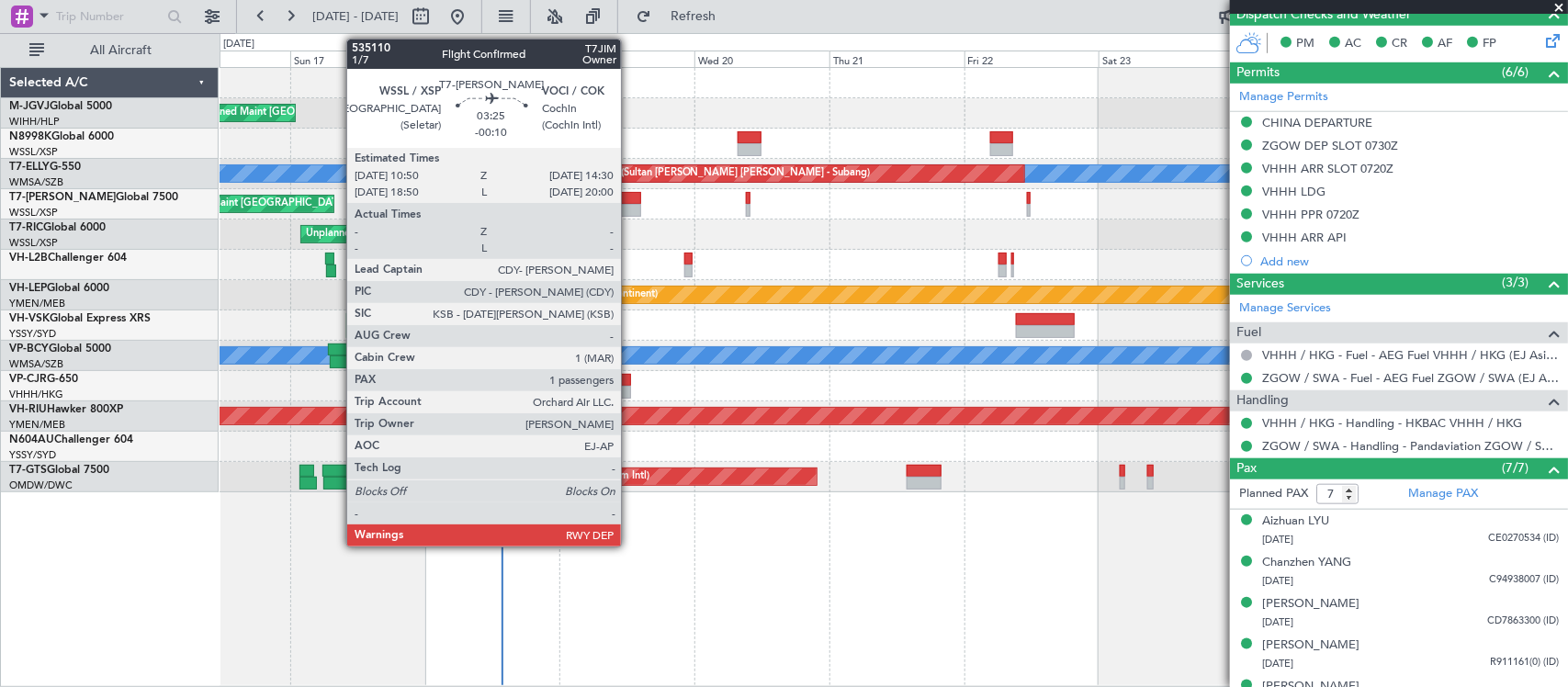
click at [630, 204] on div at bounding box center [630, 210] width 21 height 13
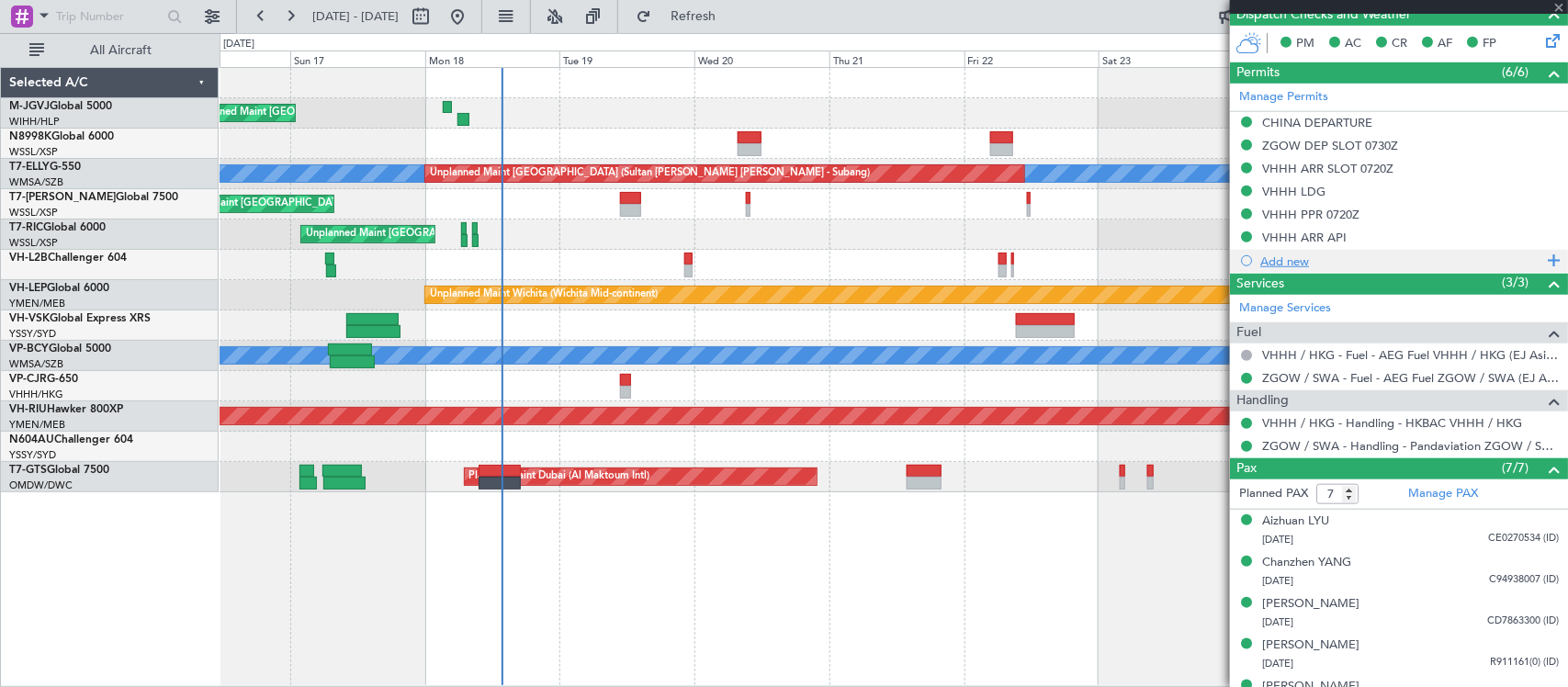
type input "-00:10"
type input "1"
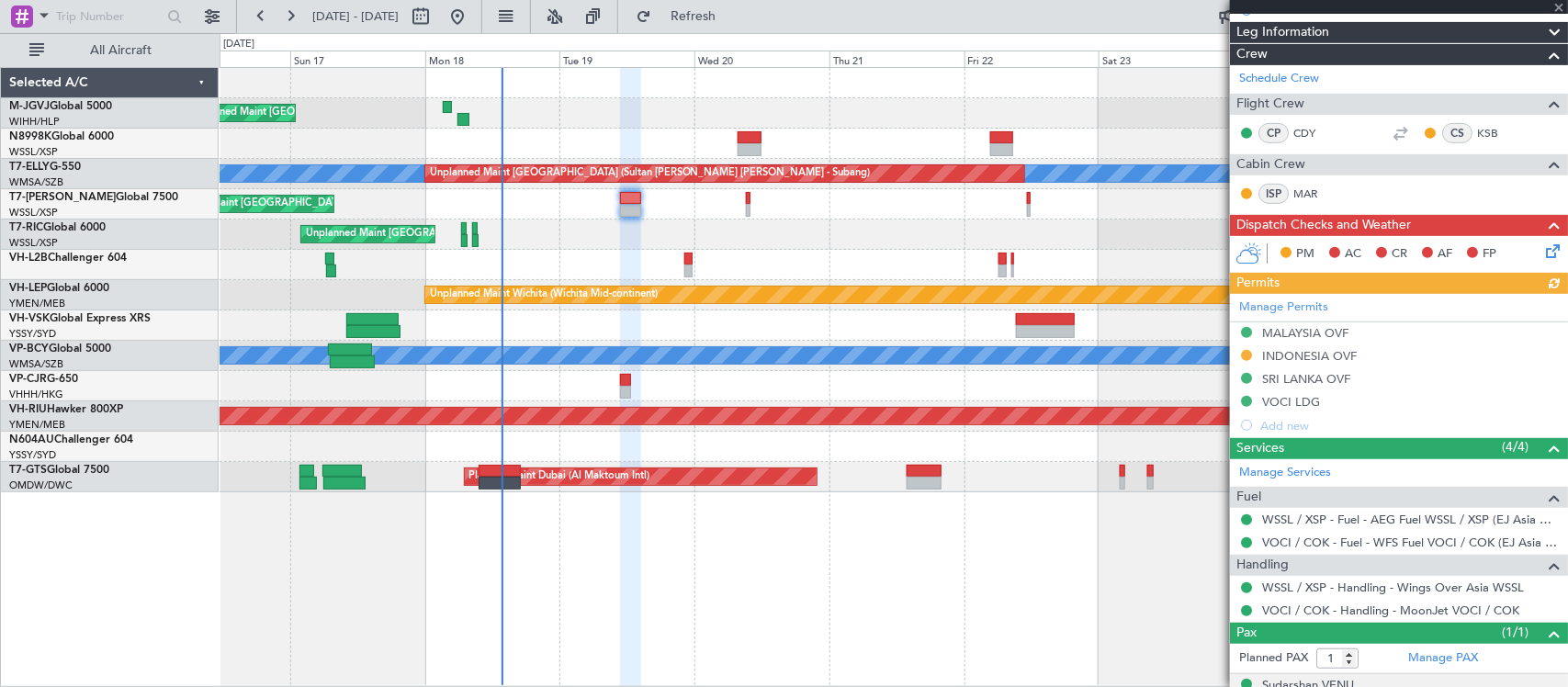
scroll to position [346, 0]
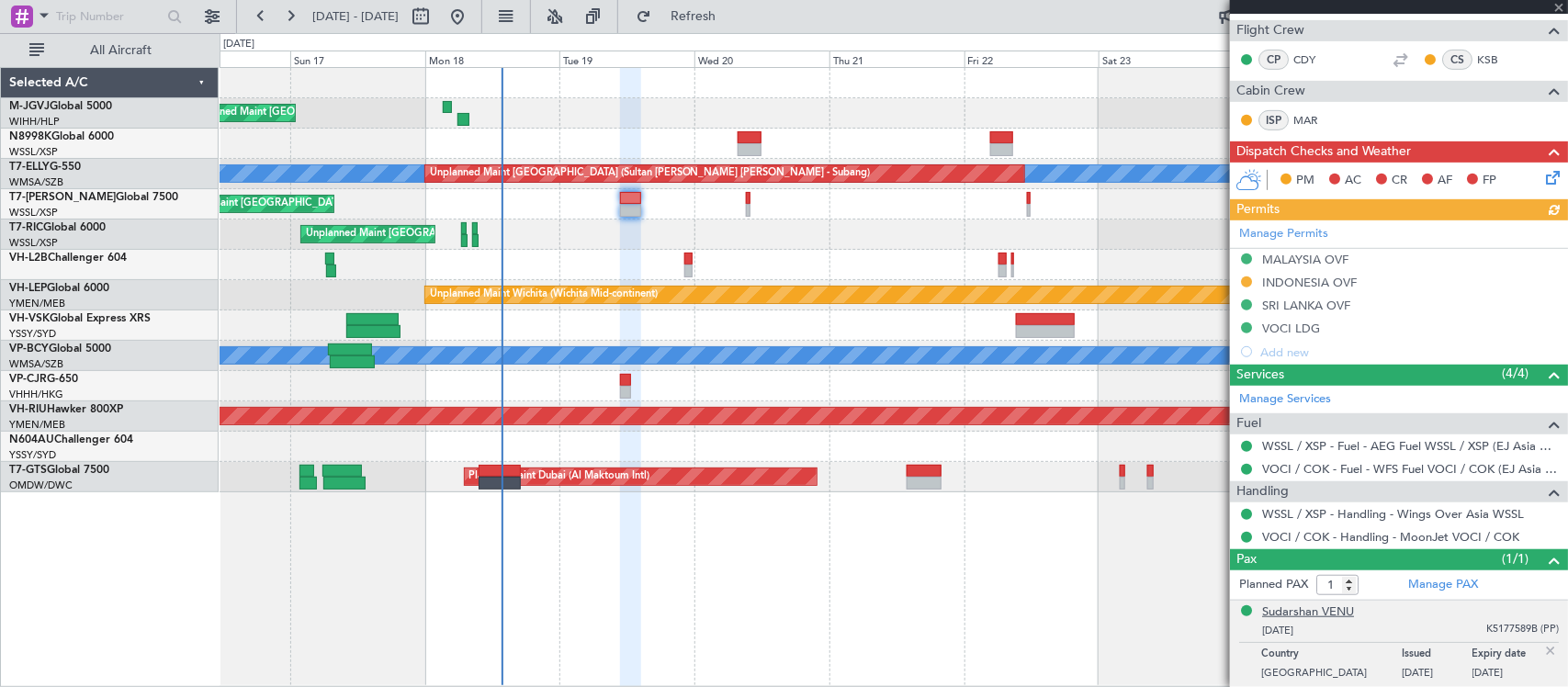
click at [1305, 614] on div "Sudarshan VENU" at bounding box center [1307, 613] width 92 height 18
